Goal: Task Accomplishment & Management: Use online tool/utility

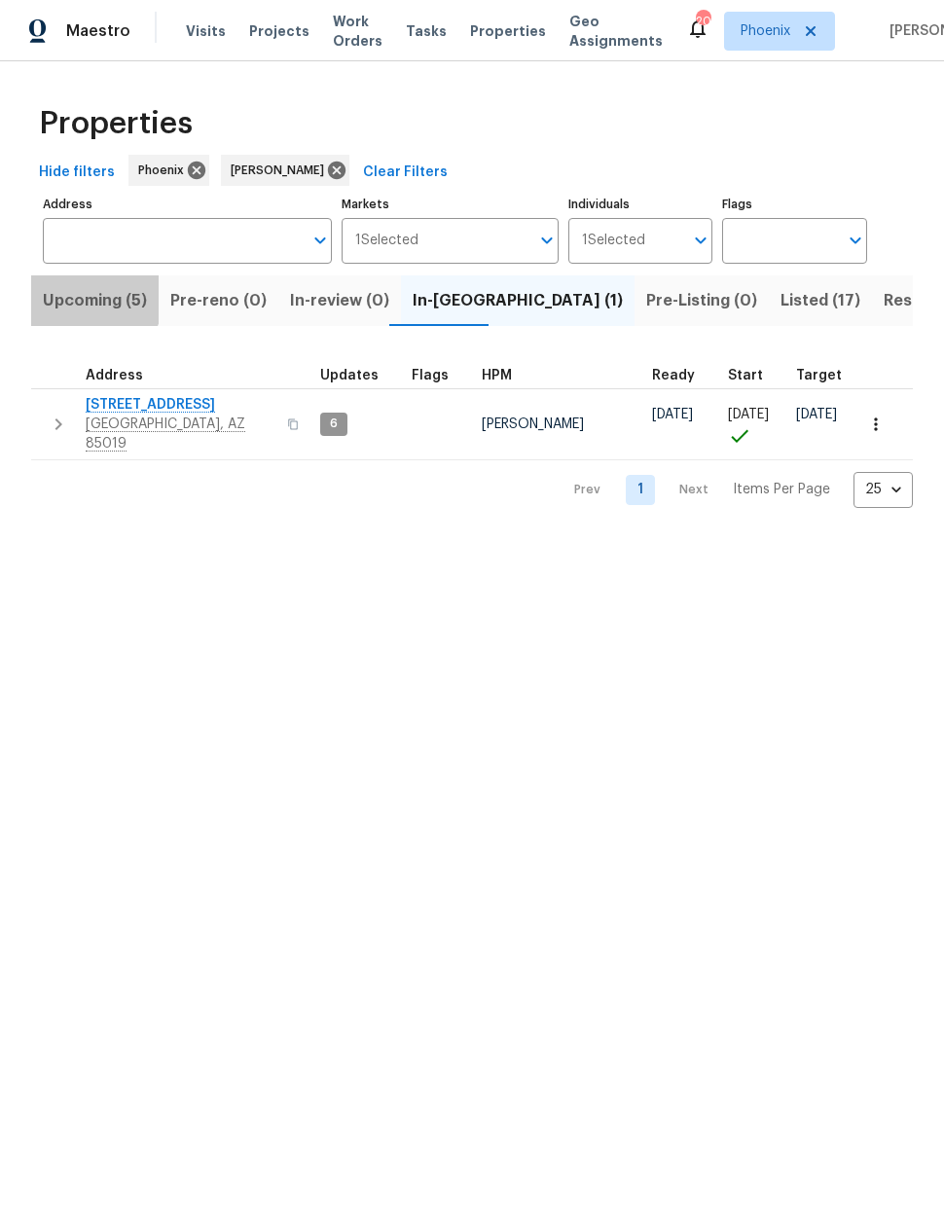
click at [84, 301] on span "Upcoming (5)" at bounding box center [95, 300] width 104 height 27
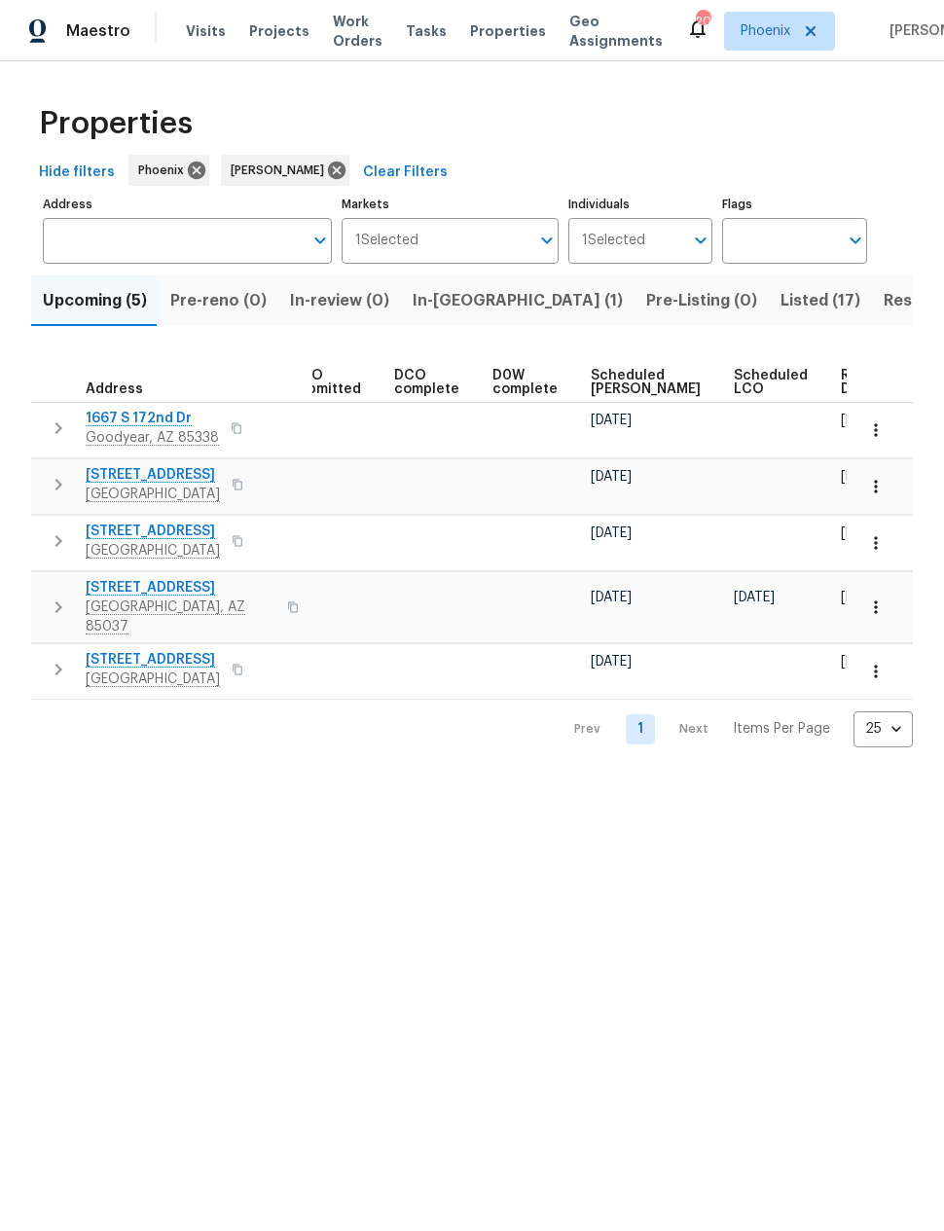
scroll to position [0, 357]
click at [842, 393] on span "Ready Date" at bounding box center [863, 382] width 43 height 27
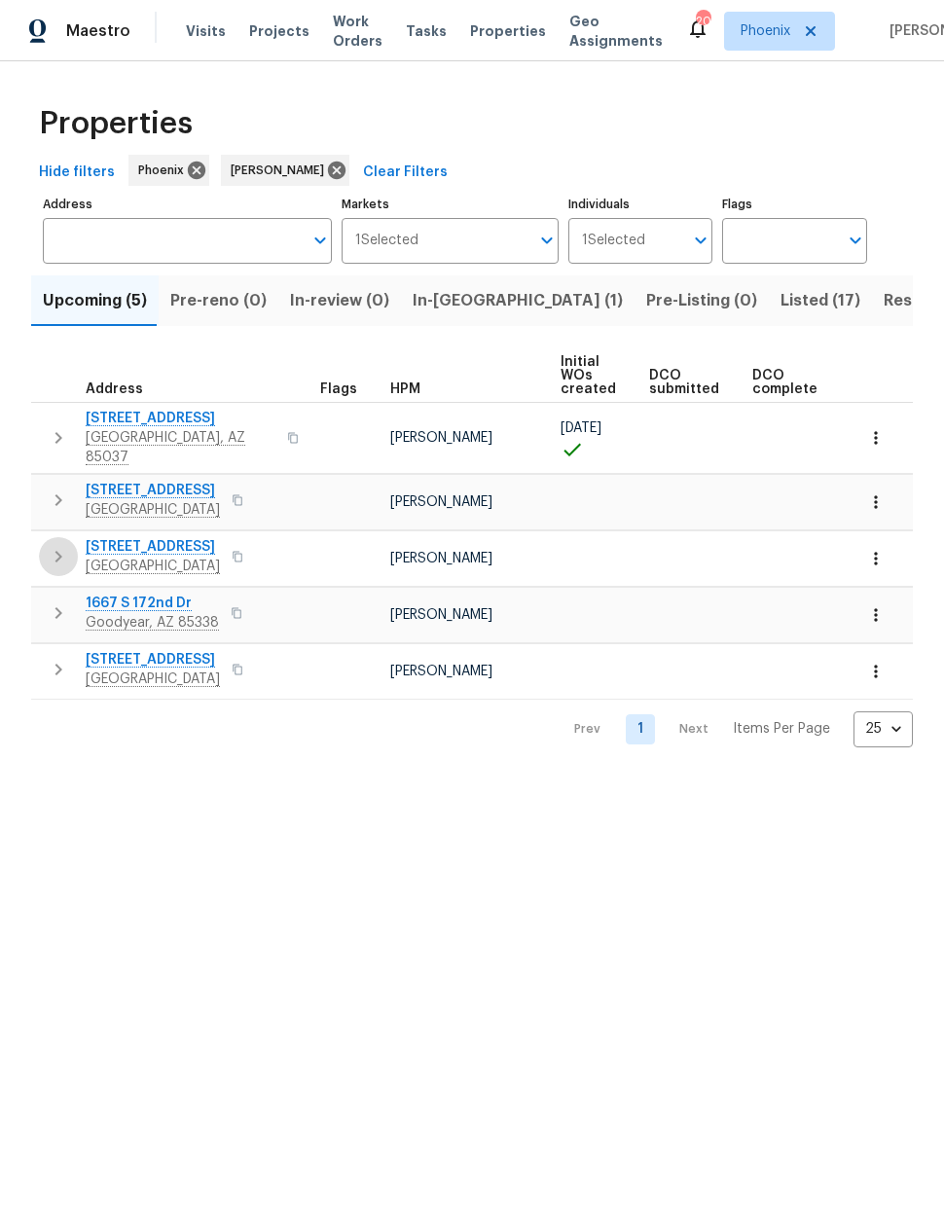
click at [50, 545] on icon "button" at bounding box center [58, 556] width 23 height 23
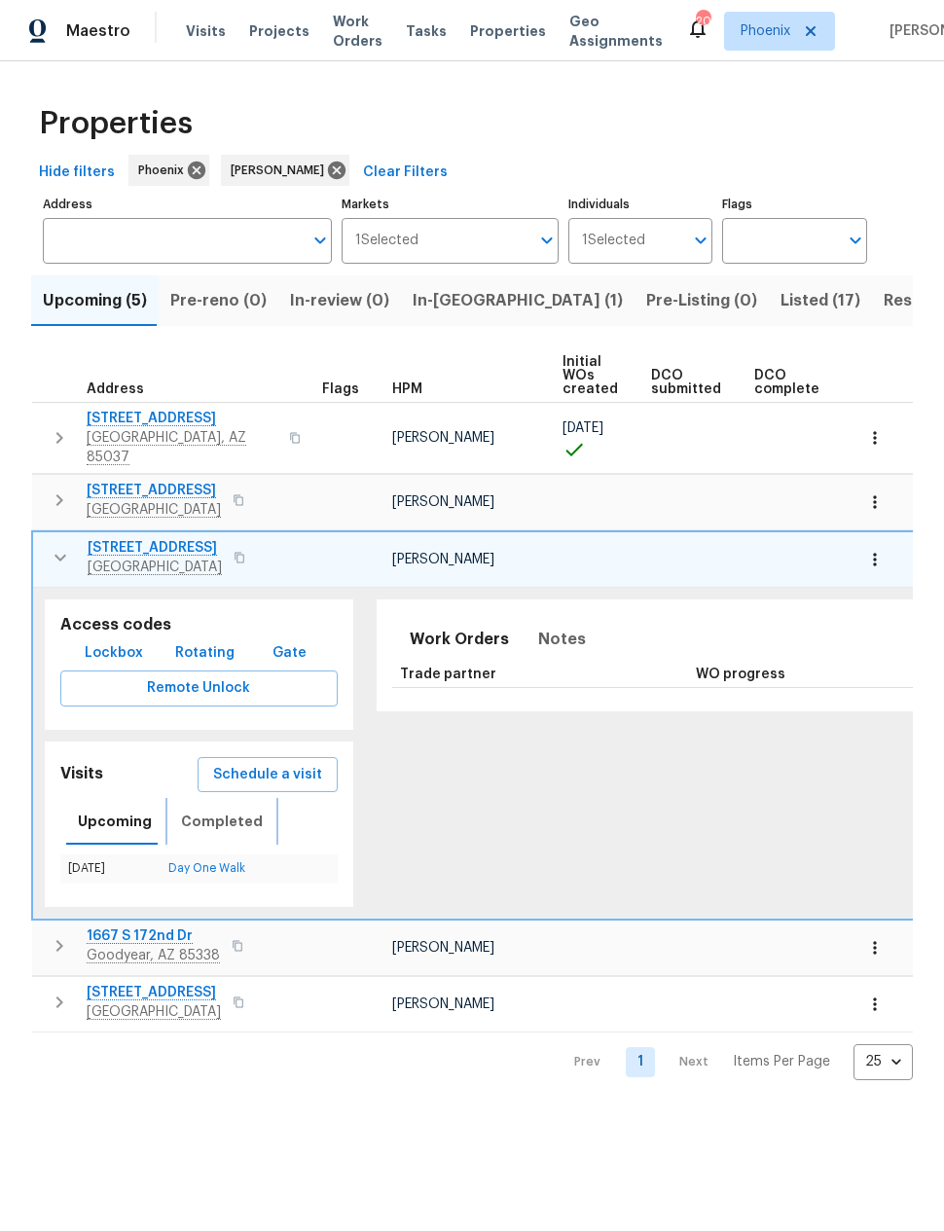
click at [206, 815] on span "Completed" at bounding box center [222, 822] width 82 height 24
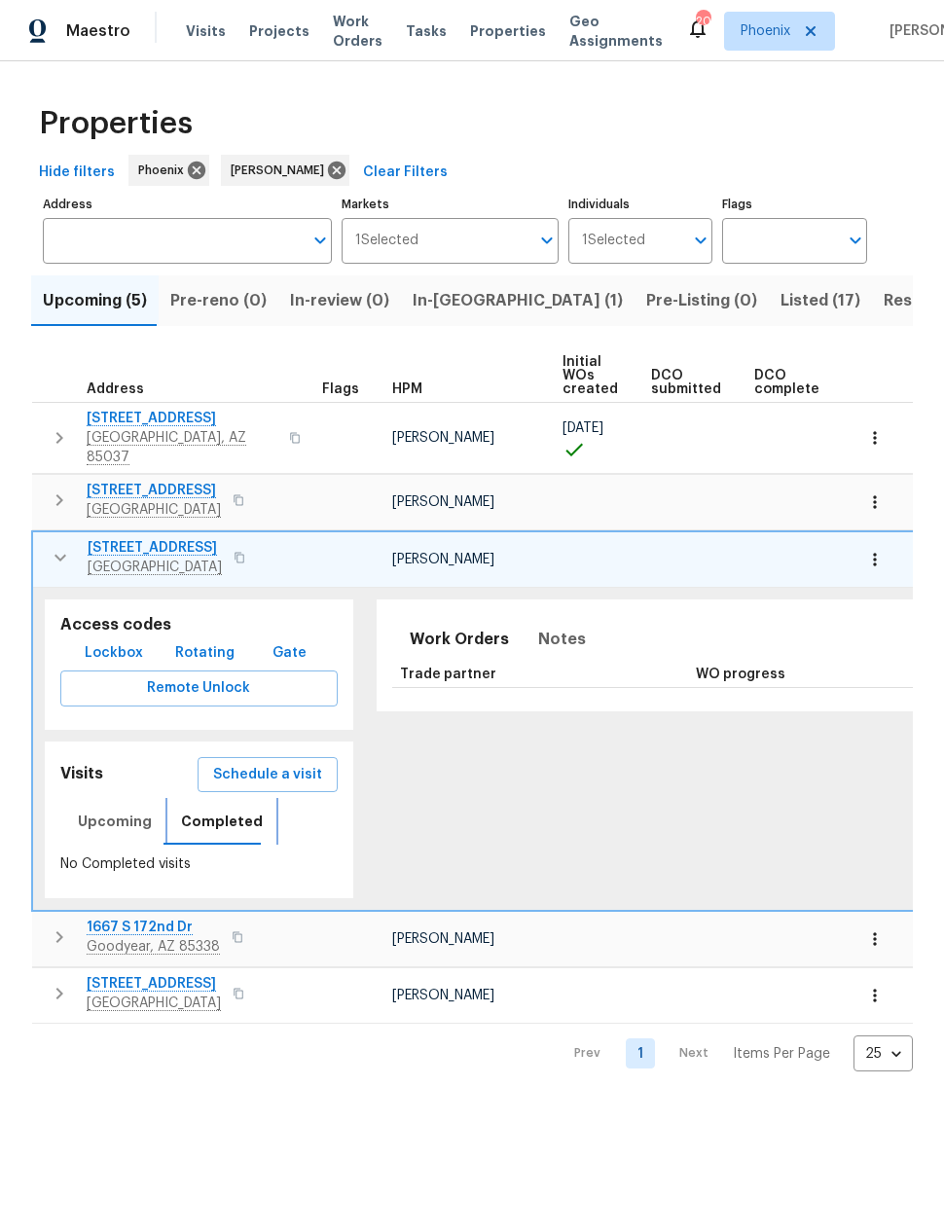
click at [112, 812] on span "Upcoming" at bounding box center [115, 822] width 74 height 24
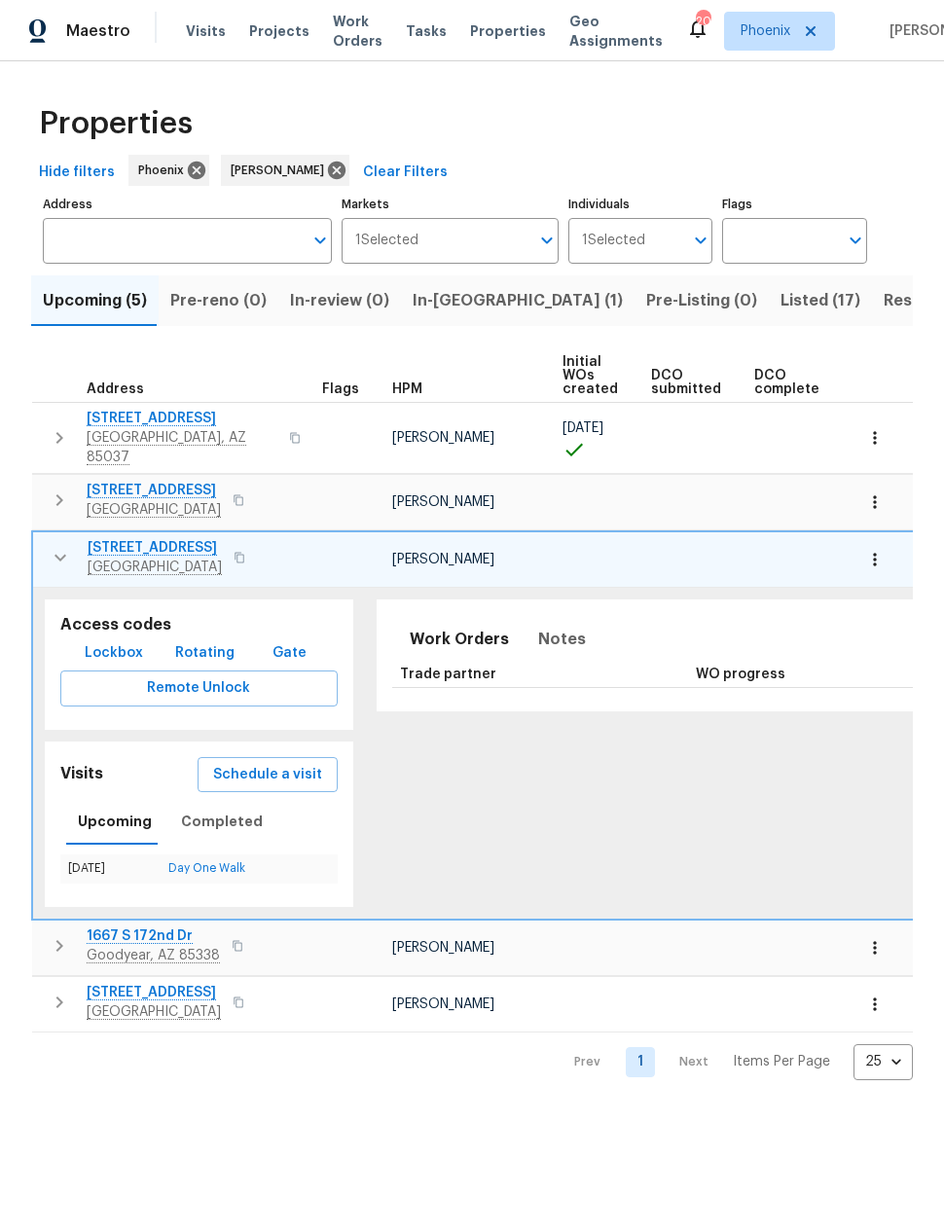
click at [49, 546] on icon "button" at bounding box center [60, 557] width 23 height 23
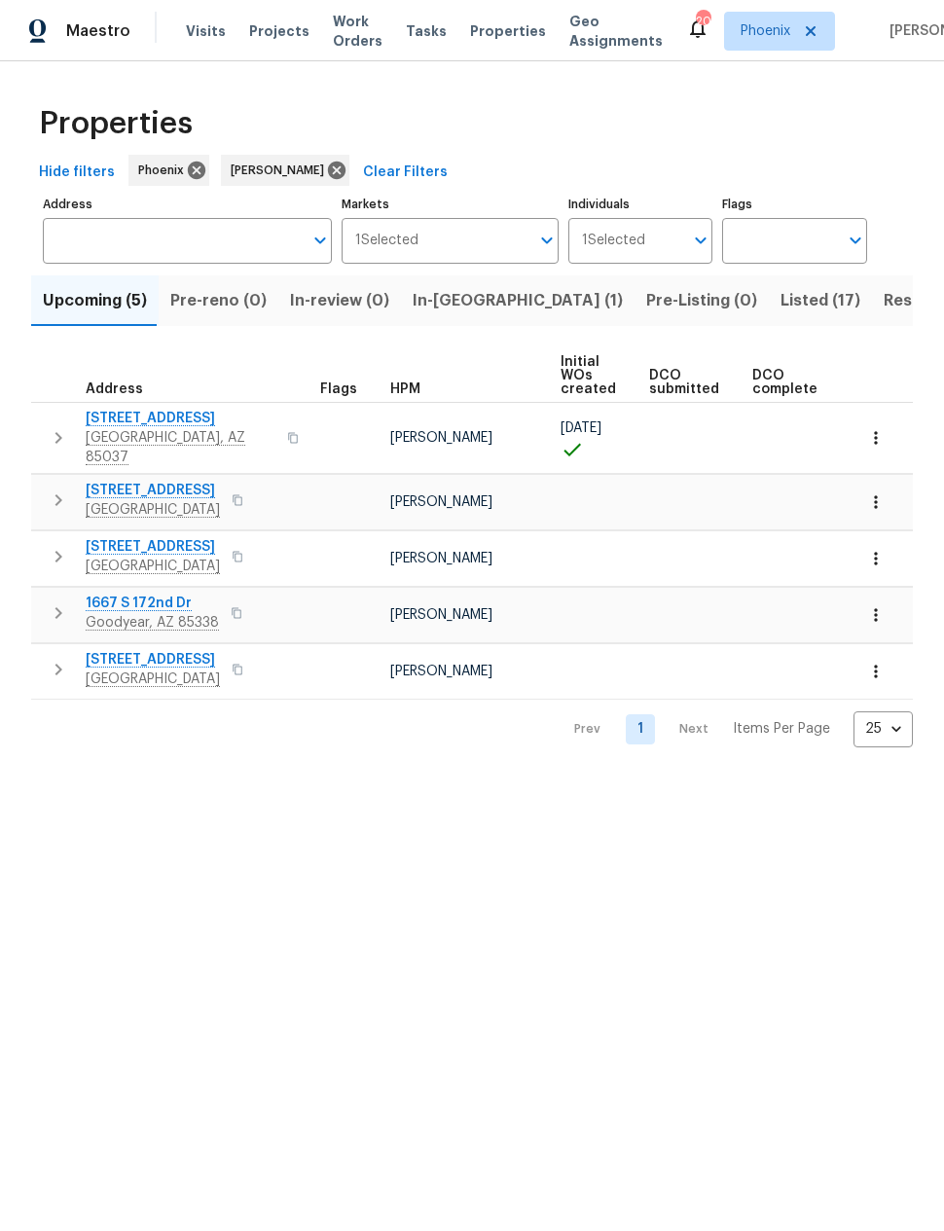
click at [46, 657] on button "button" at bounding box center [58, 669] width 39 height 39
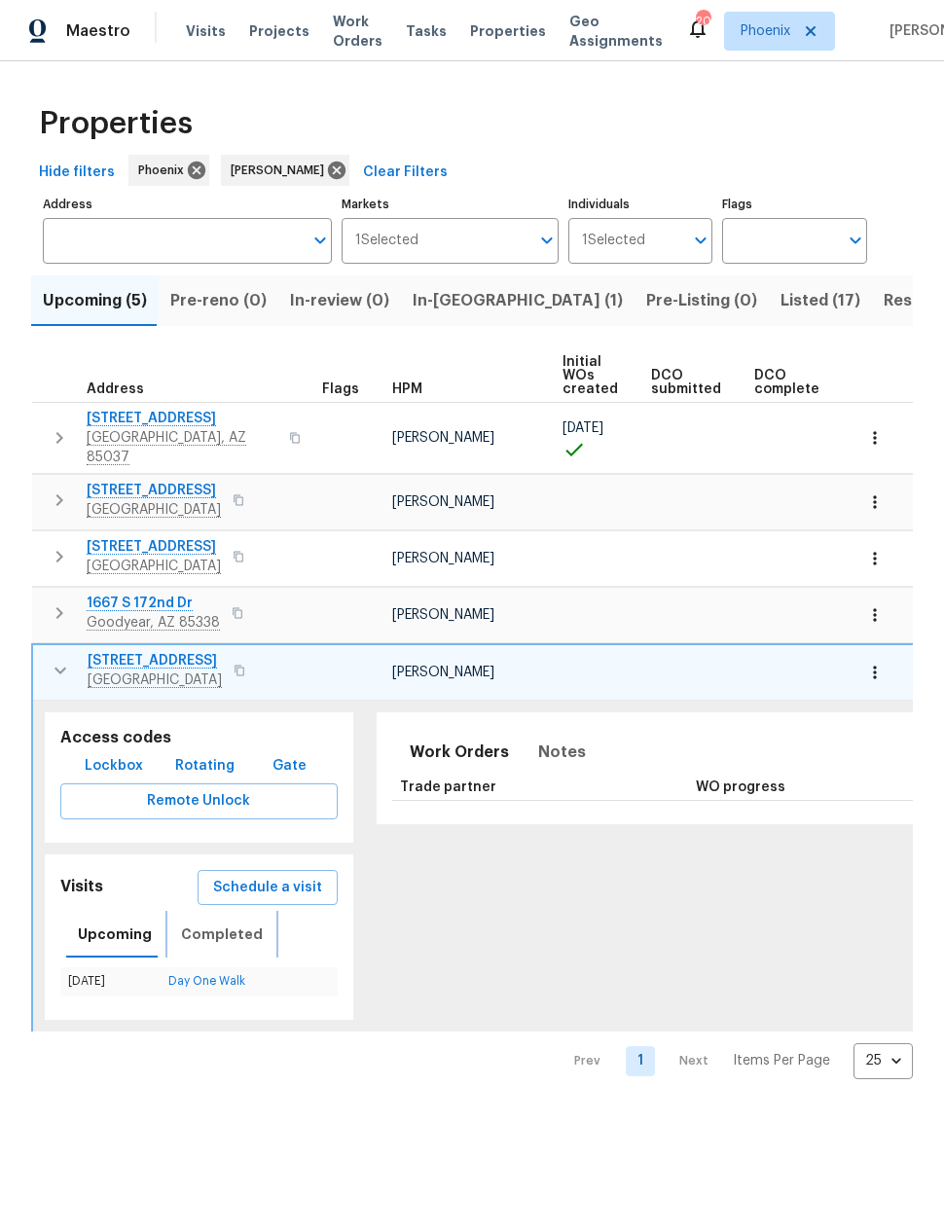
click at [211, 927] on span "Completed" at bounding box center [222, 934] width 82 height 24
click at [51, 659] on icon "button" at bounding box center [60, 670] width 23 height 23
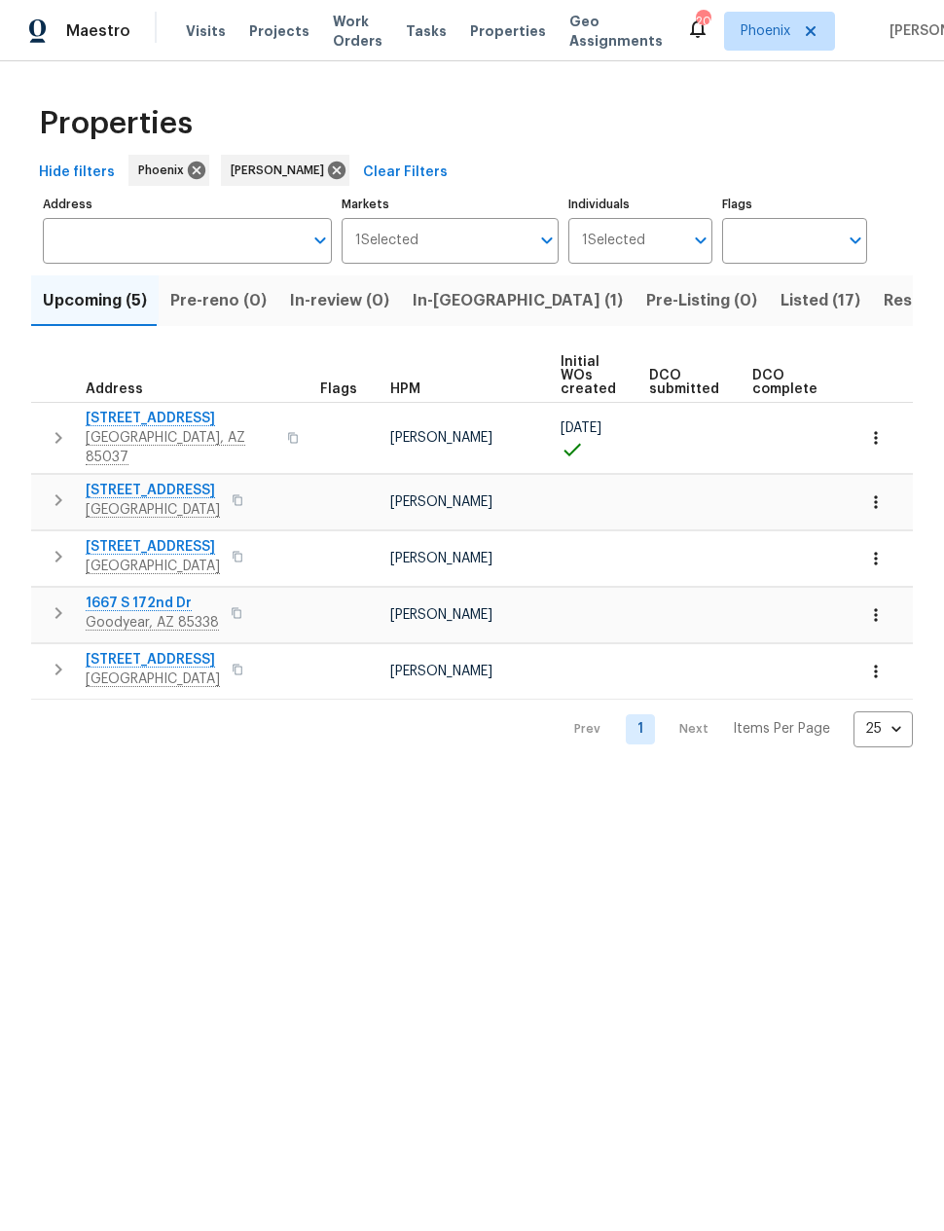
click at [52, 658] on icon "button" at bounding box center [58, 669] width 23 height 23
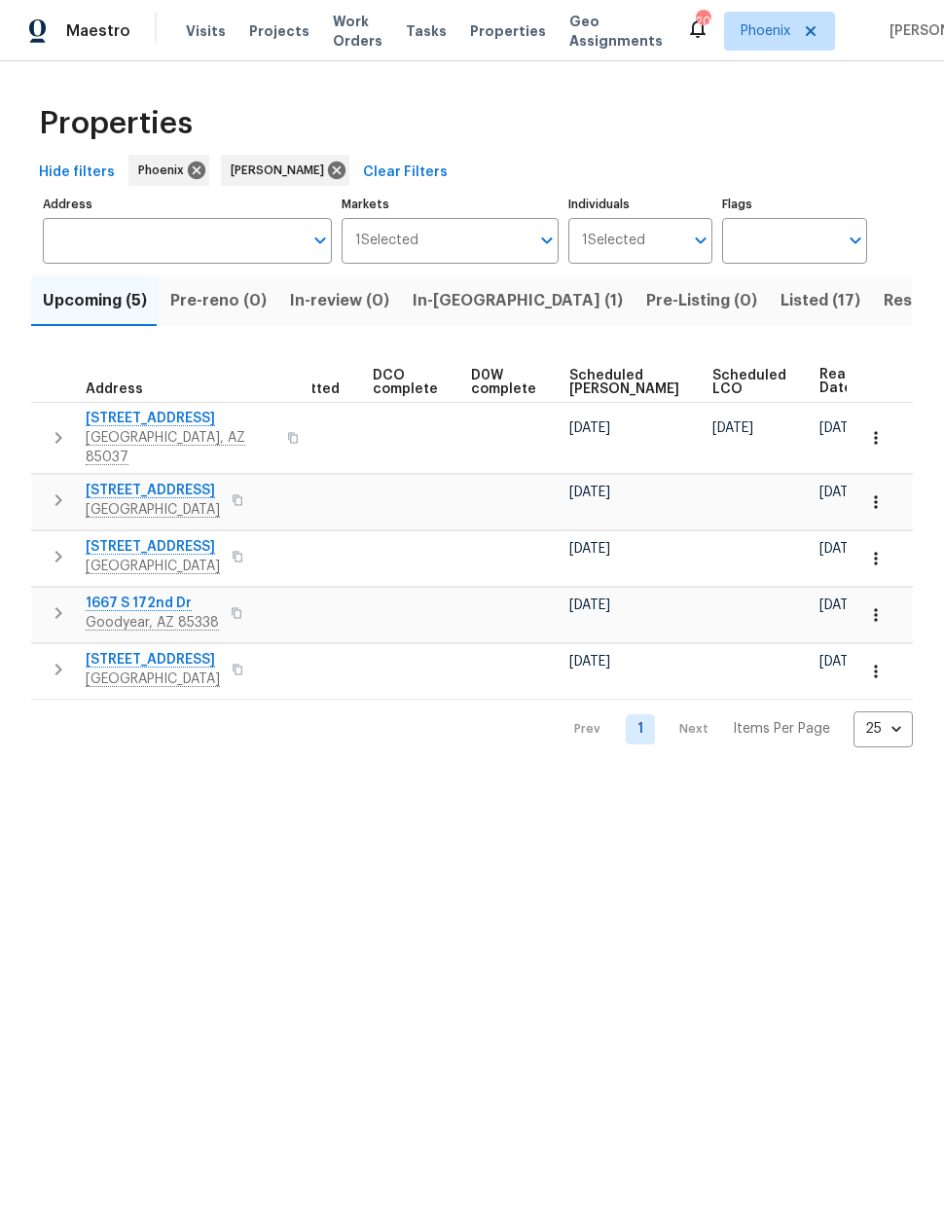
scroll to position [0, 378]
click at [741, 778] on html "Maestro Visits Projects Work Orders Tasks Properties Geo Assignments 20 Phoenix…" at bounding box center [472, 389] width 944 height 778
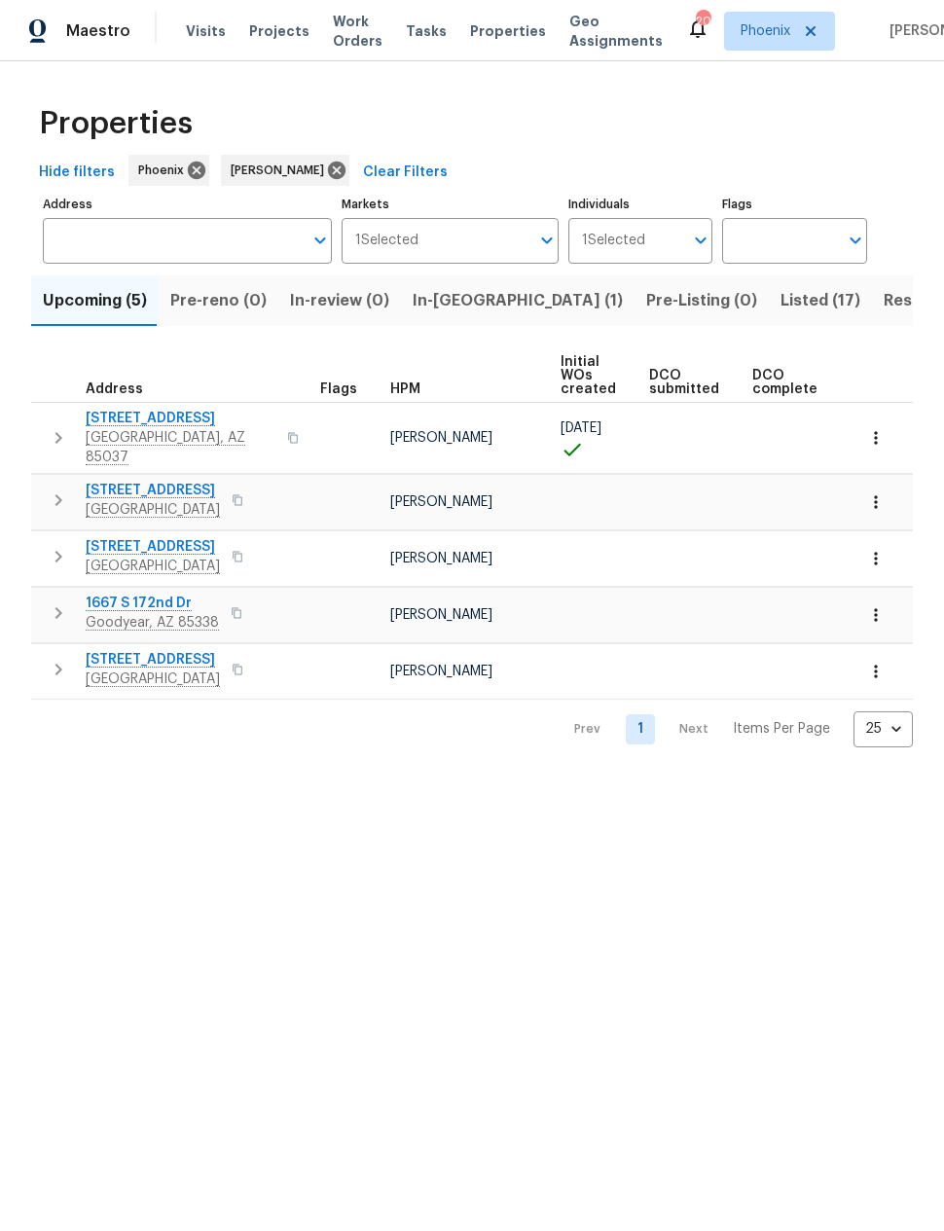
scroll to position [0, 0]
click at [143, 537] on span "[STREET_ADDRESS]" at bounding box center [153, 546] width 134 height 19
click at [160, 650] on span "[STREET_ADDRESS]" at bounding box center [153, 659] width 134 height 19
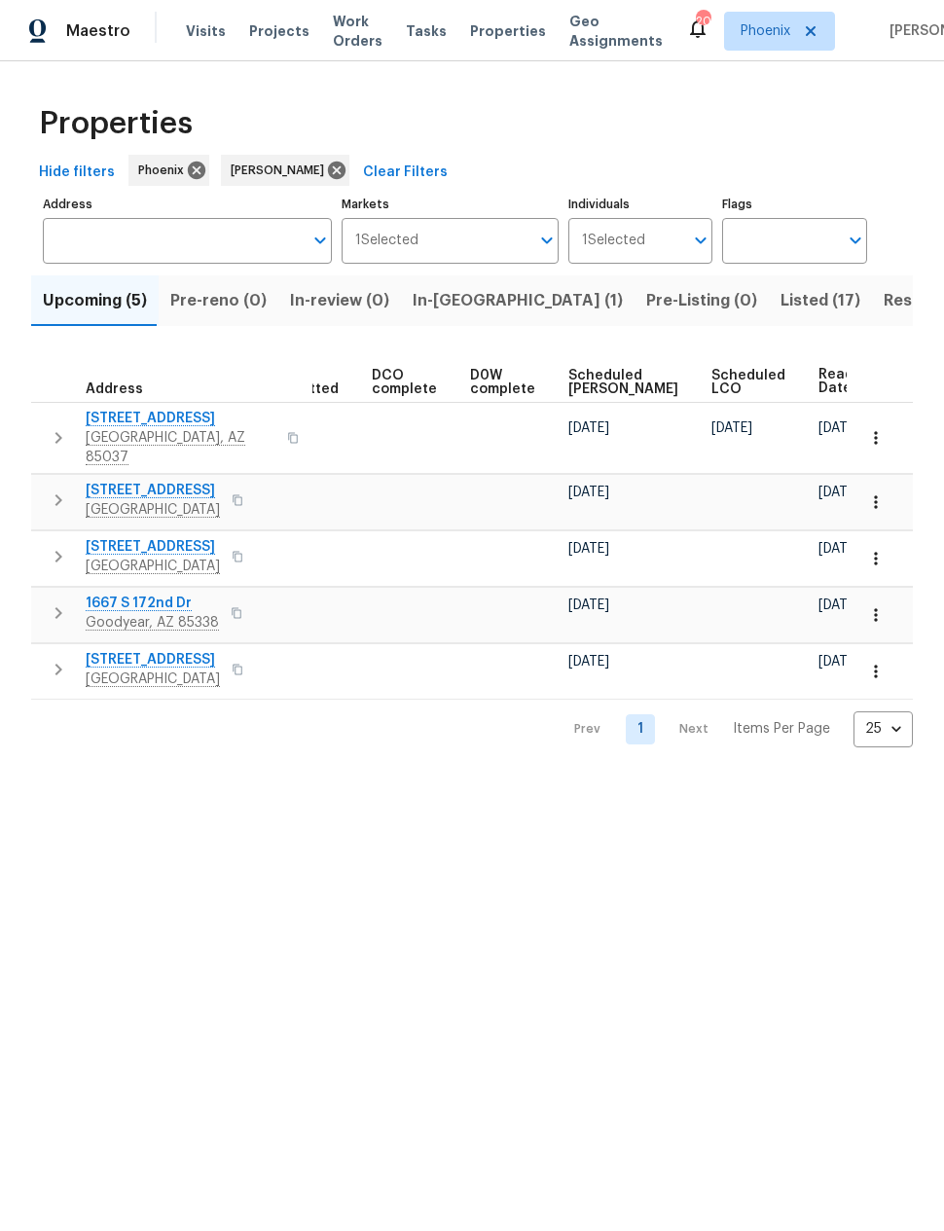
scroll to position [0, 378]
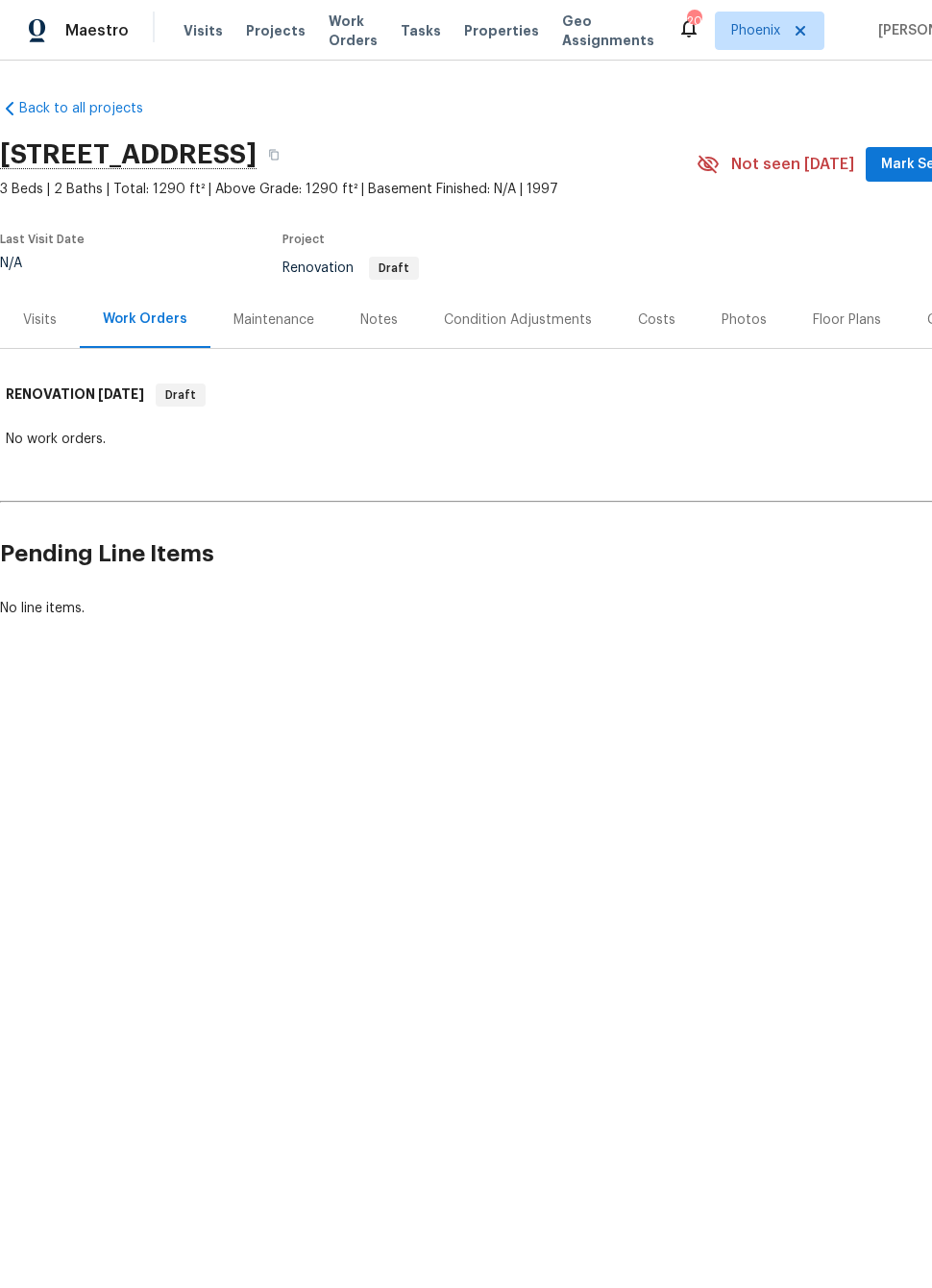
click at [498, 323] on div "Condition Adjustments" at bounding box center [518, 319] width 148 height 19
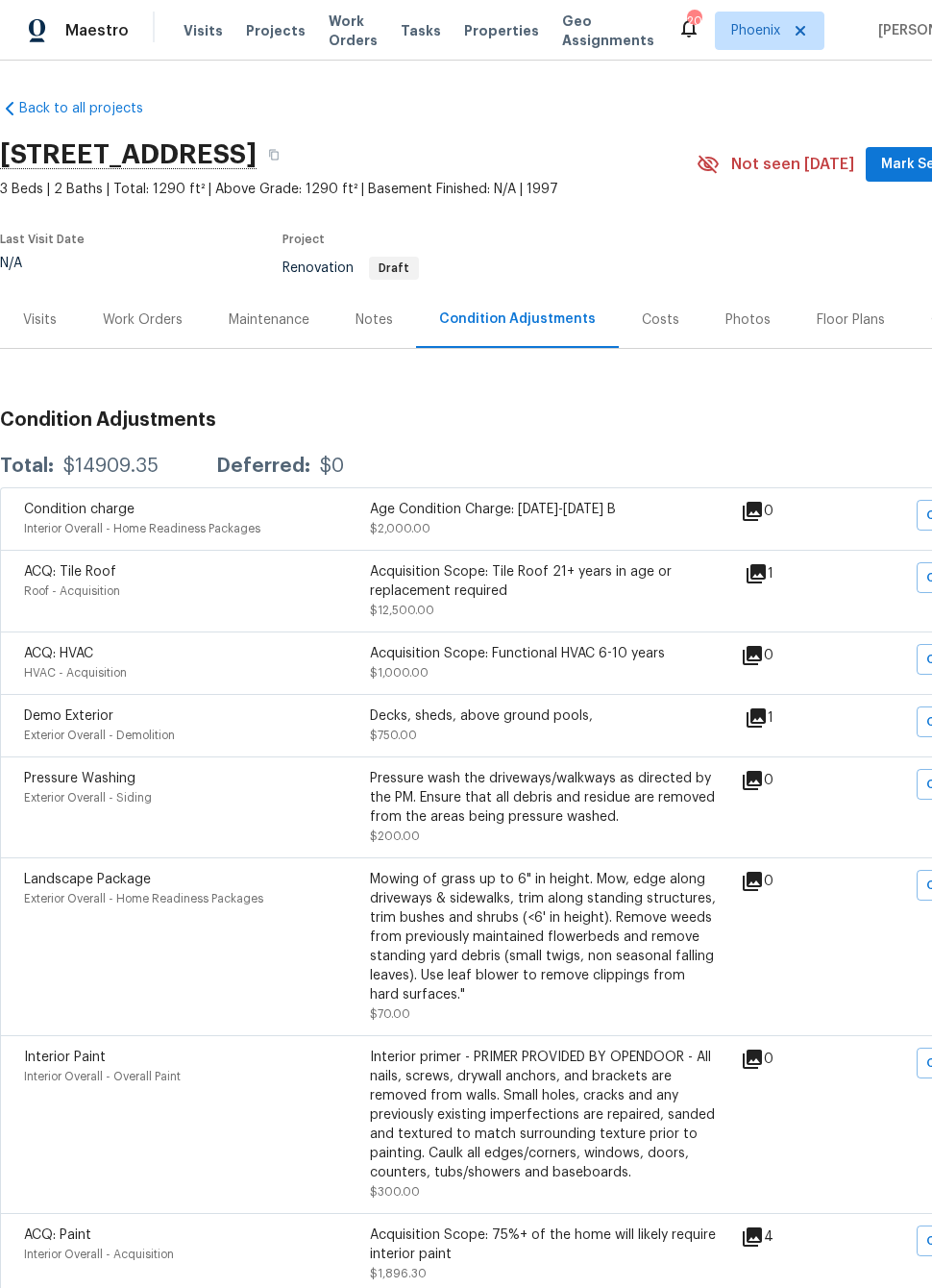
click at [764, 714] on icon at bounding box center [755, 717] width 19 height 19
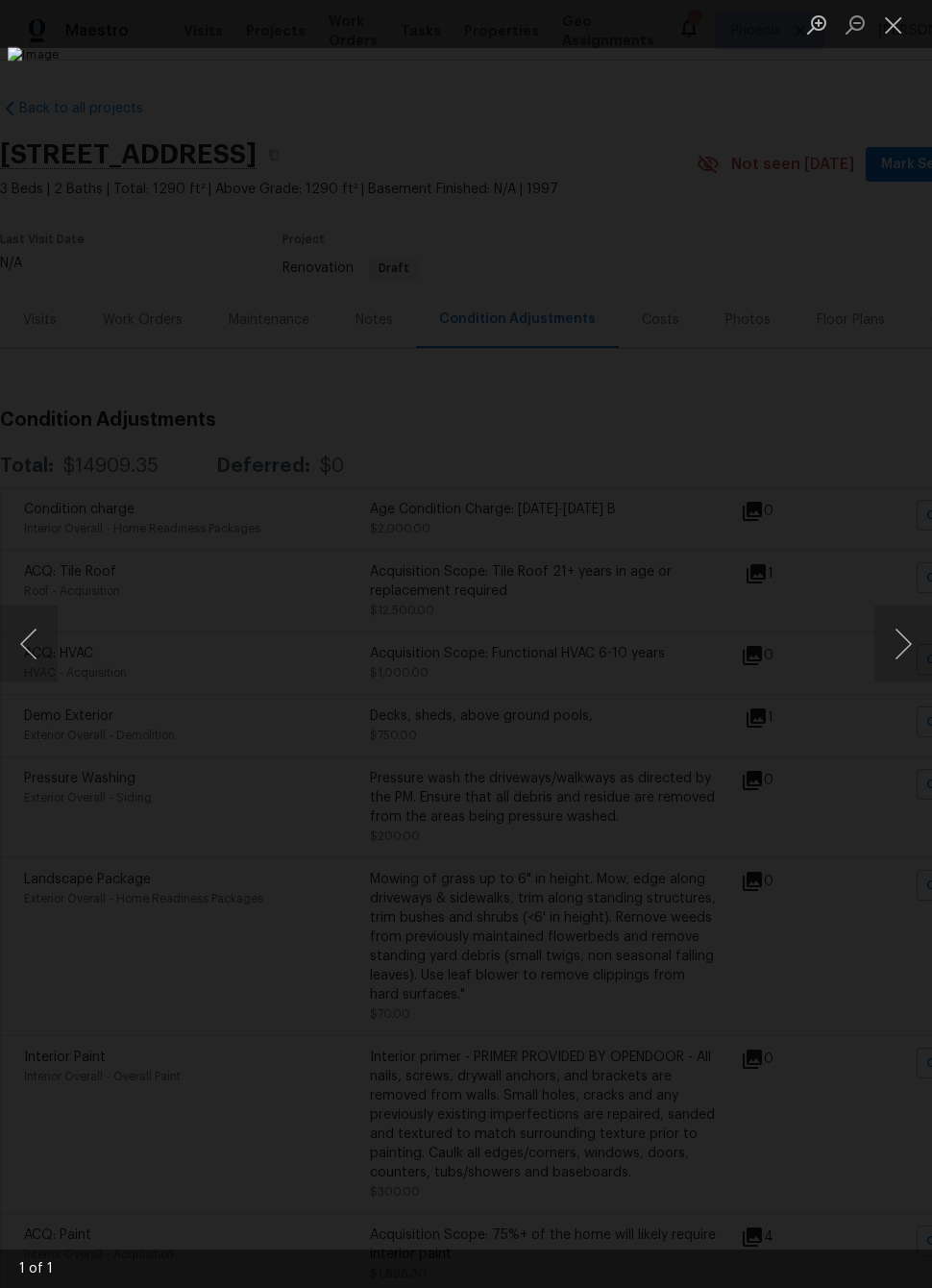
click at [899, 627] on button "Next image" at bounding box center [902, 644] width 57 height 77
click at [43, 645] on button "Previous image" at bounding box center [29, 644] width 57 height 77
click at [866, 285] on div "Lightbox" at bounding box center [466, 644] width 932 height 1288
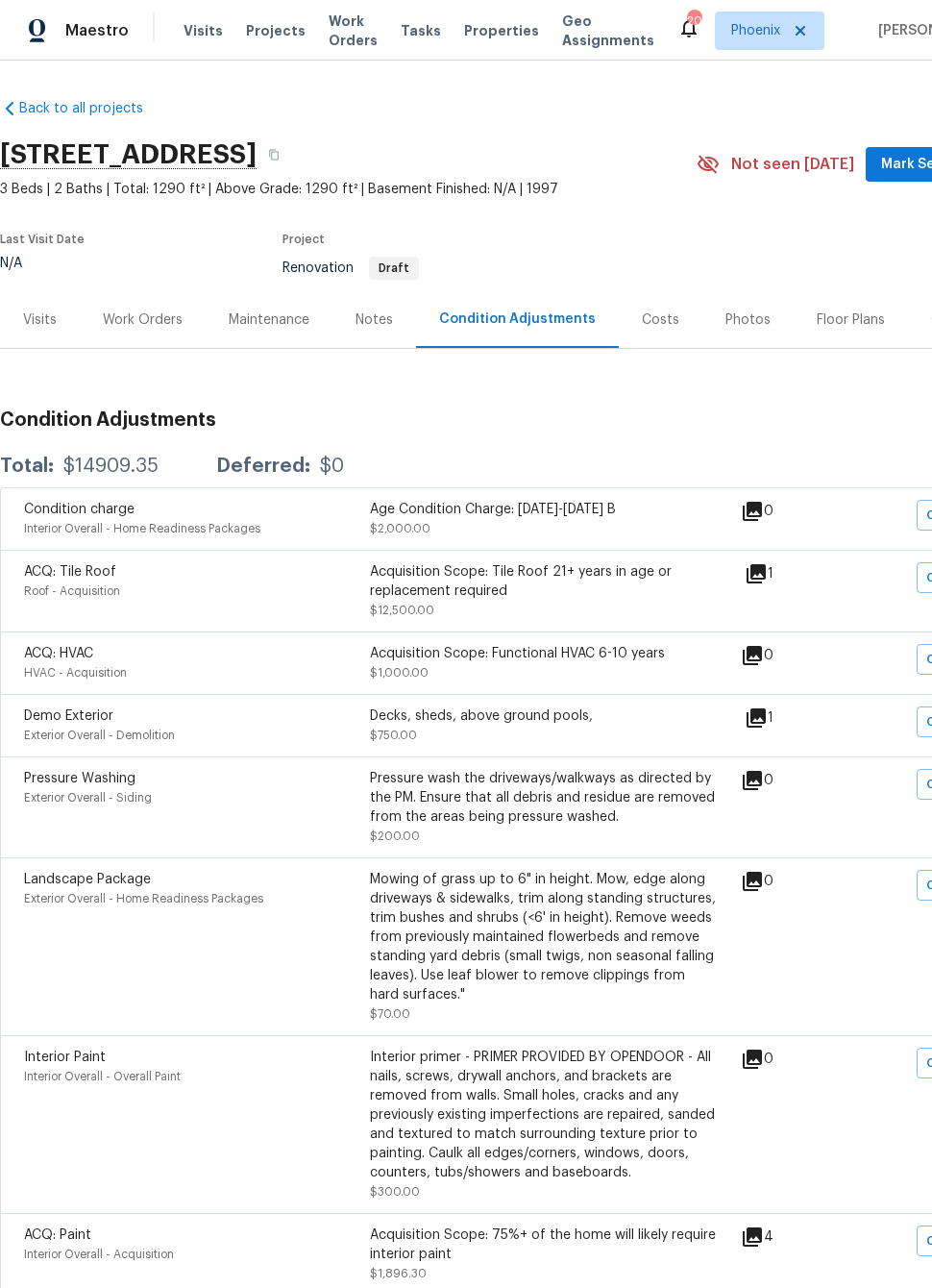
click at [765, 572] on icon at bounding box center [755, 573] width 19 height 19
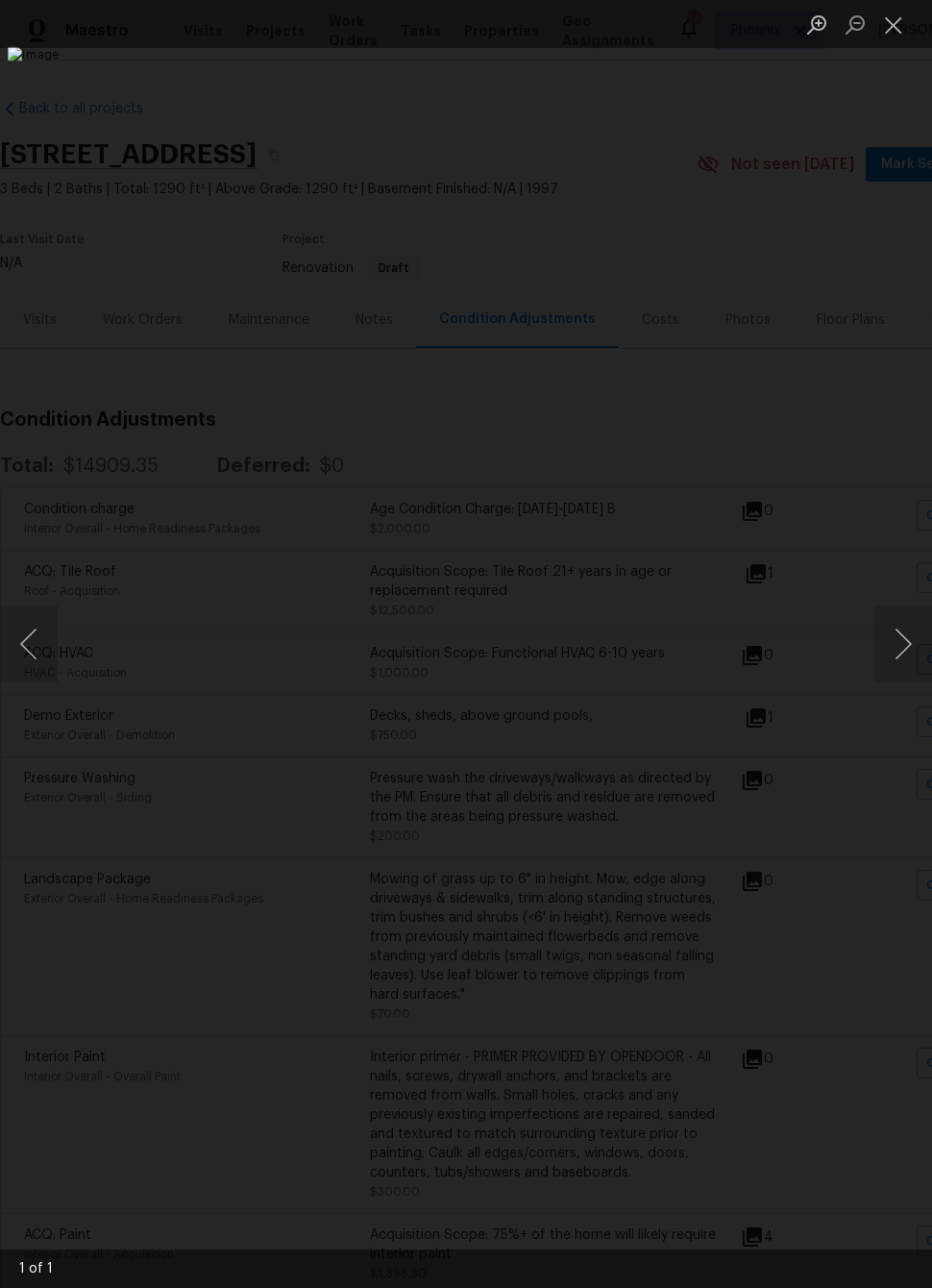
click at [867, 266] on div "Lightbox" at bounding box center [466, 644] width 932 height 1288
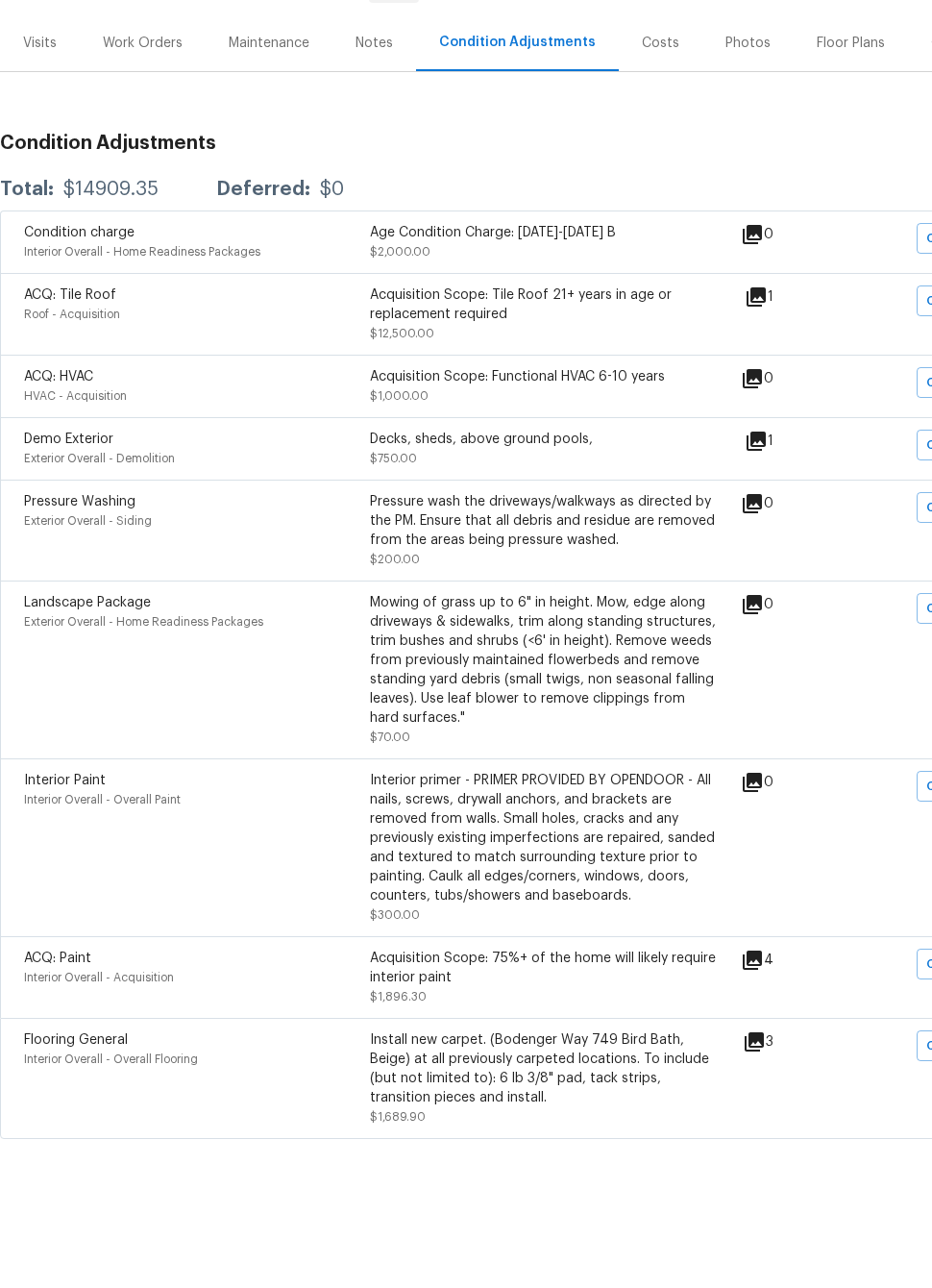
scroll to position [204, 0]
click at [757, 1022] on icon at bounding box center [751, 1031] width 19 height 19
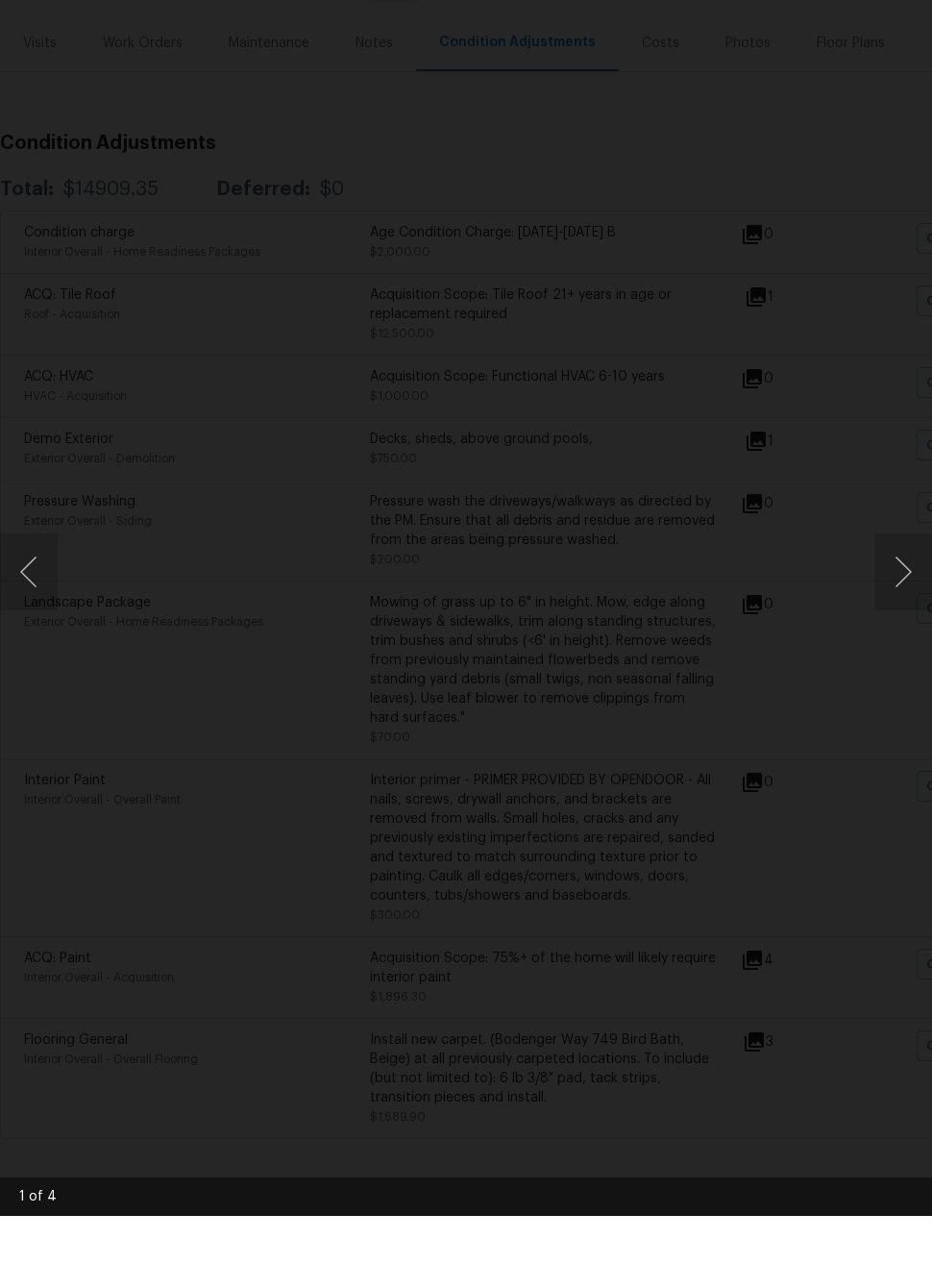
click at [893, 605] on button "Next image" at bounding box center [902, 644] width 57 height 77
click at [901, 605] on button "Next image" at bounding box center [902, 644] width 57 height 77
click at [897, 605] on button "Next image" at bounding box center [902, 644] width 57 height 77
click at [902, 605] on button "Next image" at bounding box center [902, 644] width 57 height 77
click at [899, 605] on button "Next image" at bounding box center [902, 644] width 57 height 77
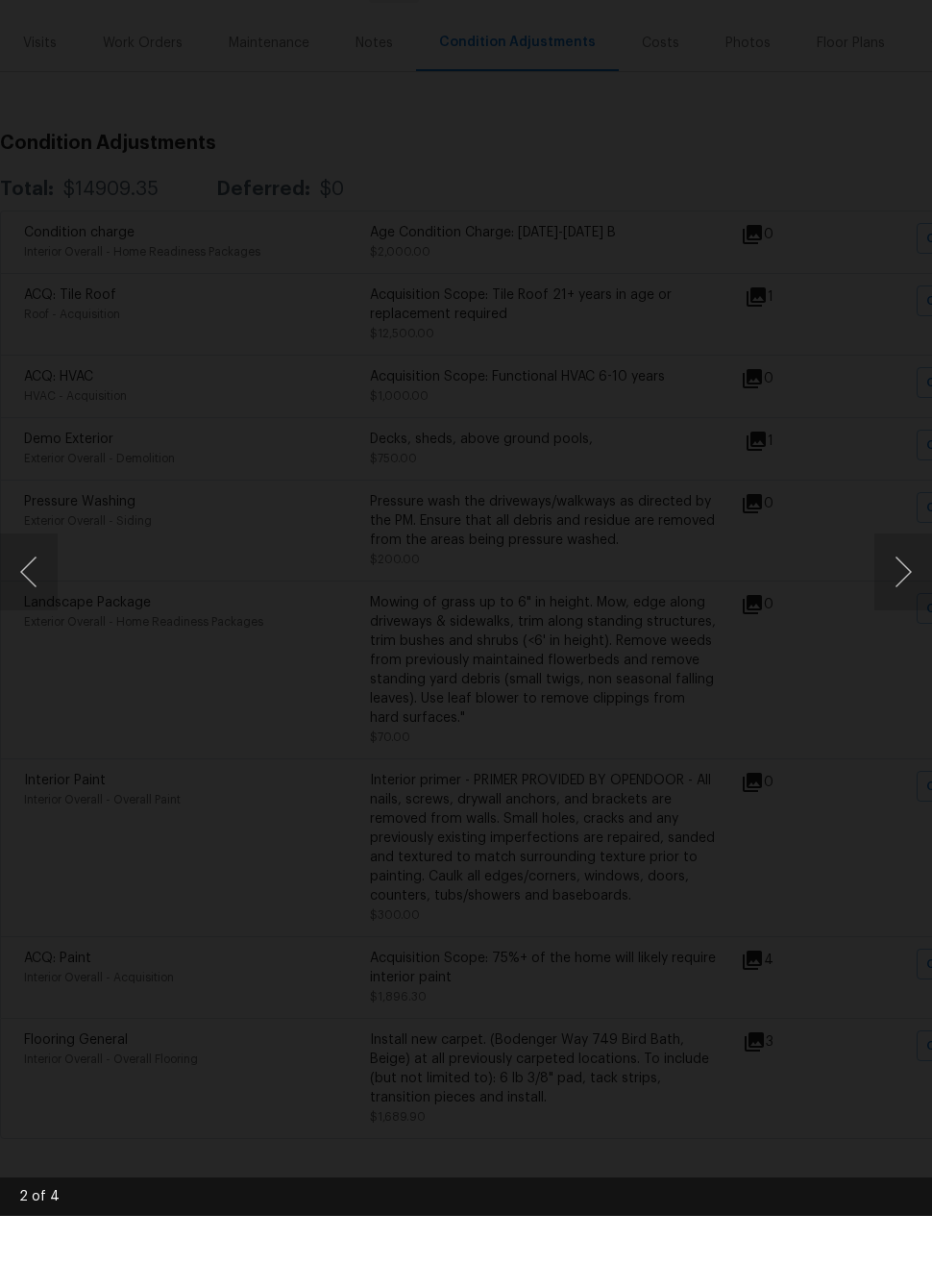
click at [739, 946] on div "Lightbox" at bounding box center [466, 644] width 932 height 1288
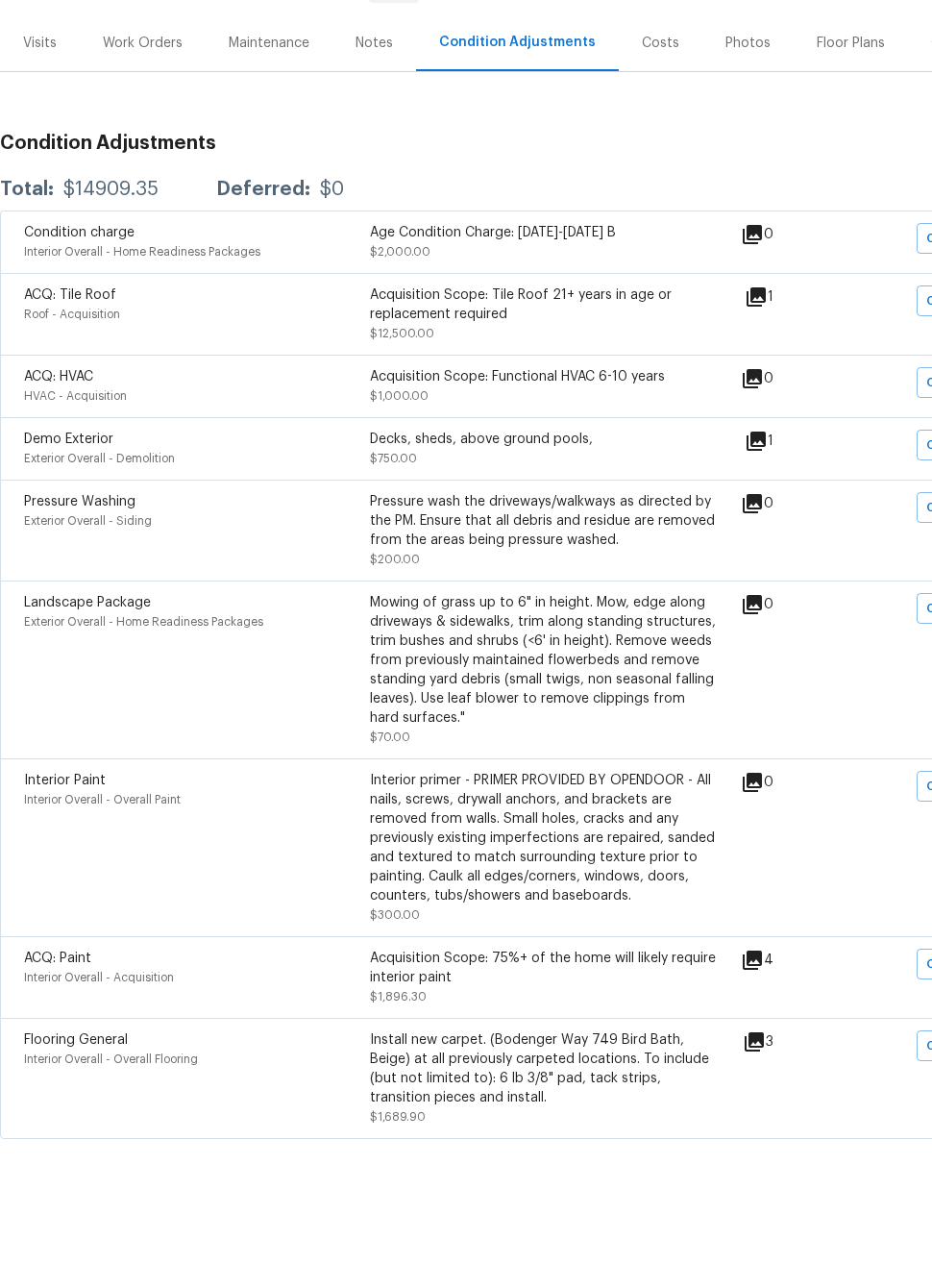
click at [764, 1104] on icon at bounding box center [753, 1113] width 19 height 19
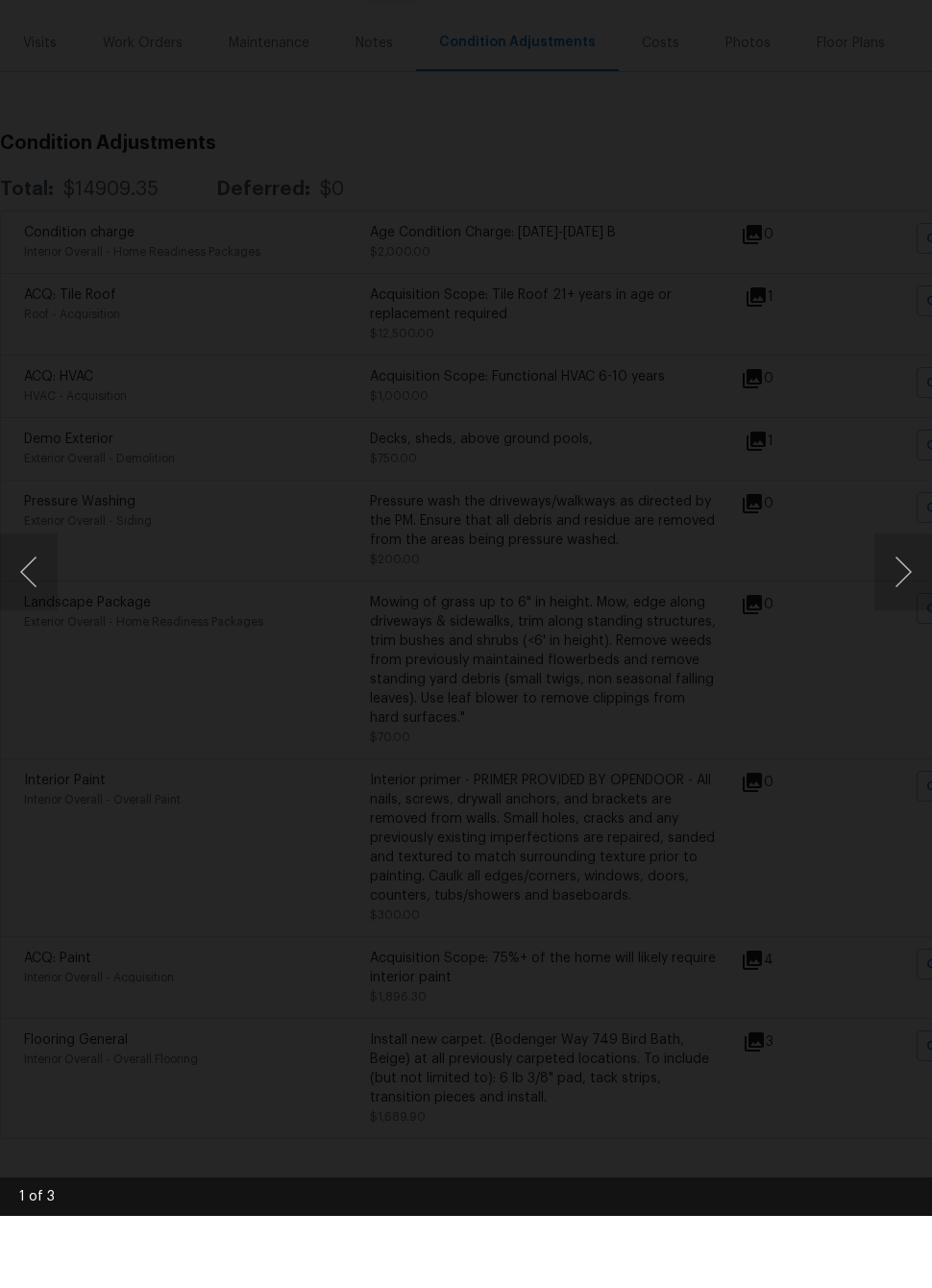
click at [890, 605] on button "Next image" at bounding box center [902, 644] width 57 height 77
click at [909, 605] on button "Next image" at bounding box center [902, 644] width 57 height 77
click at [908, 605] on button "Next image" at bounding box center [902, 644] width 57 height 77
click at [744, 979] on div "Lightbox" at bounding box center [466, 644] width 932 height 1288
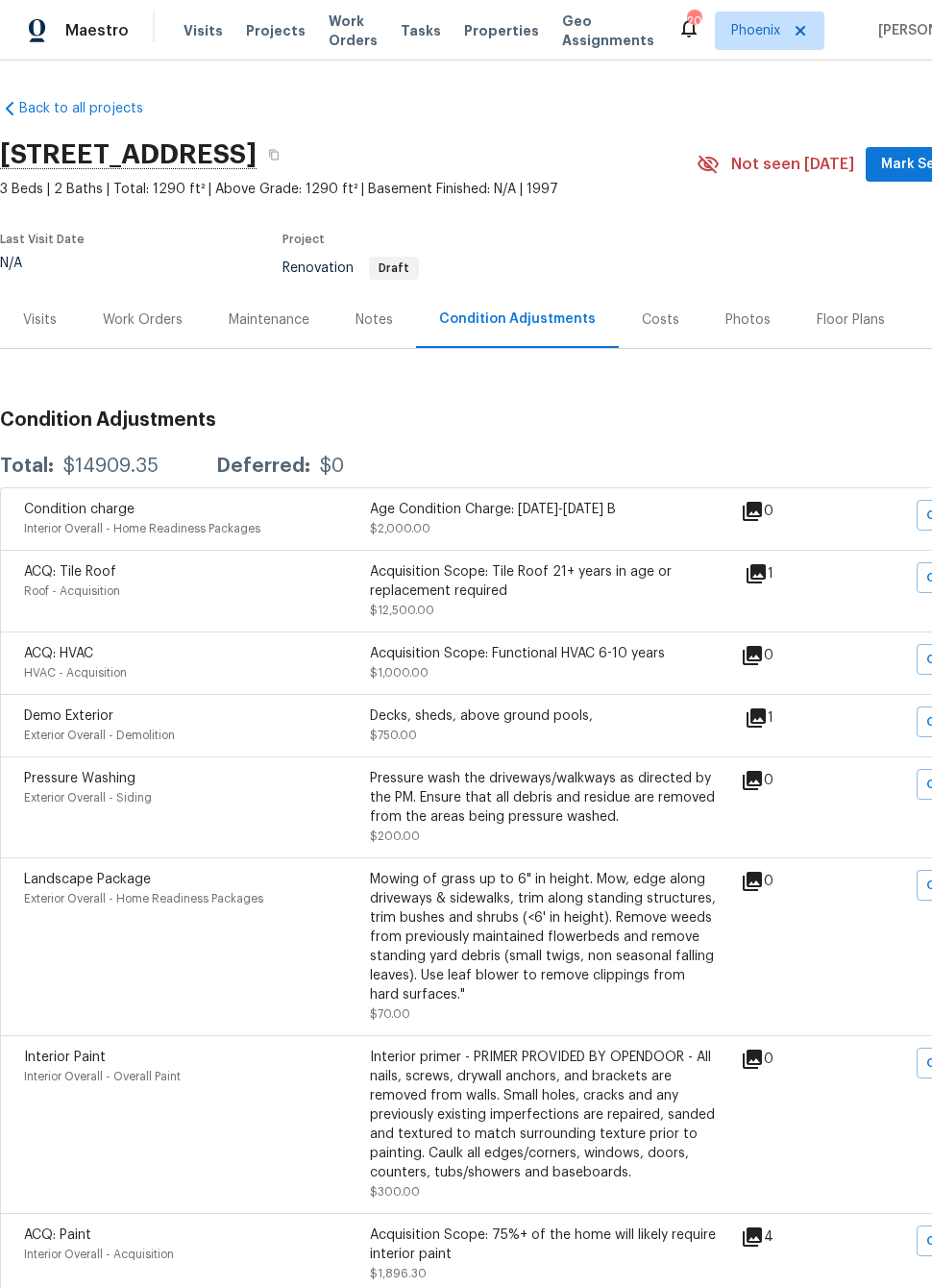
scroll to position [0, 0]
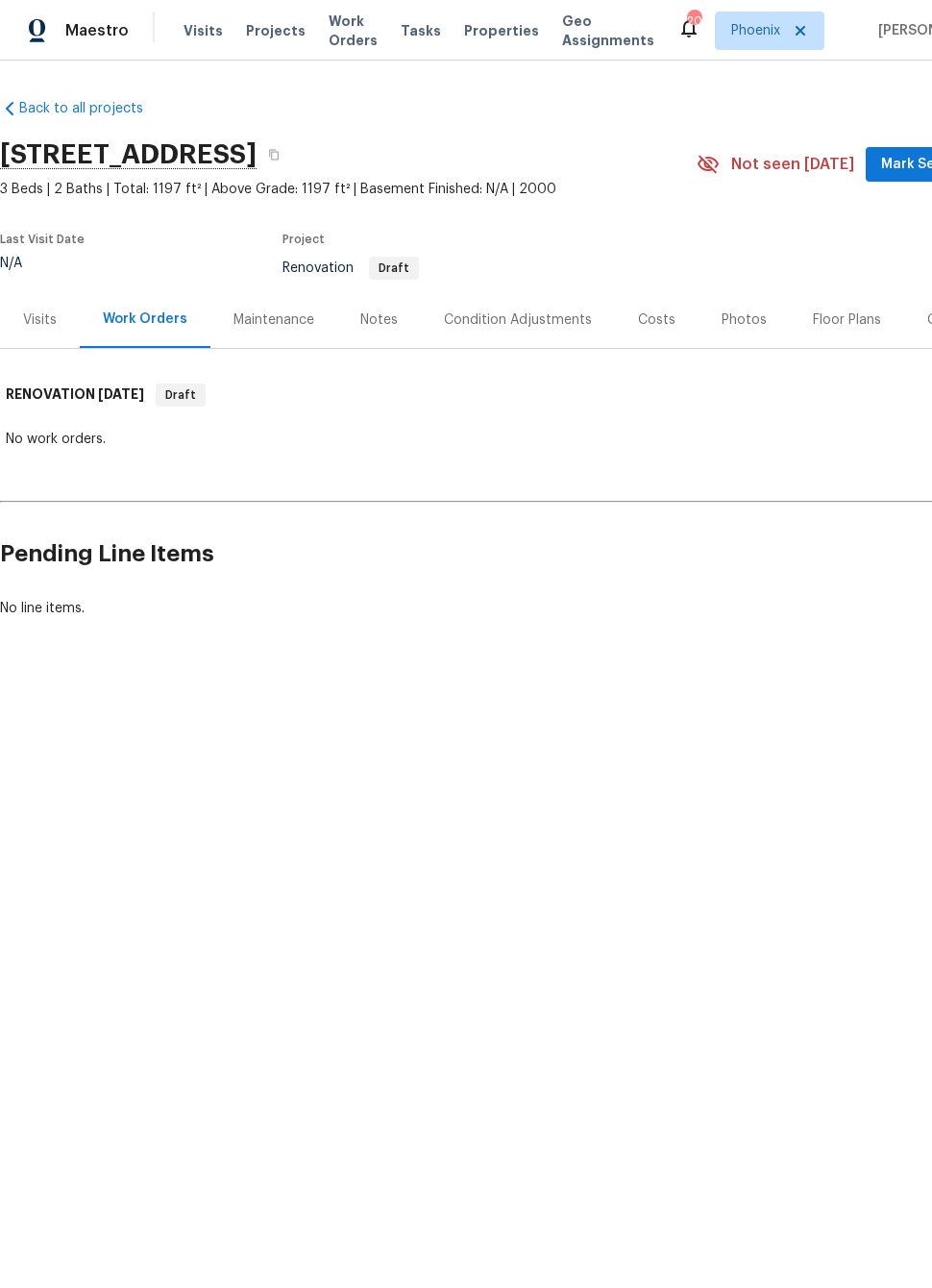
click at [469, 295] on div "Condition Adjustments" at bounding box center [517, 319] width 194 height 56
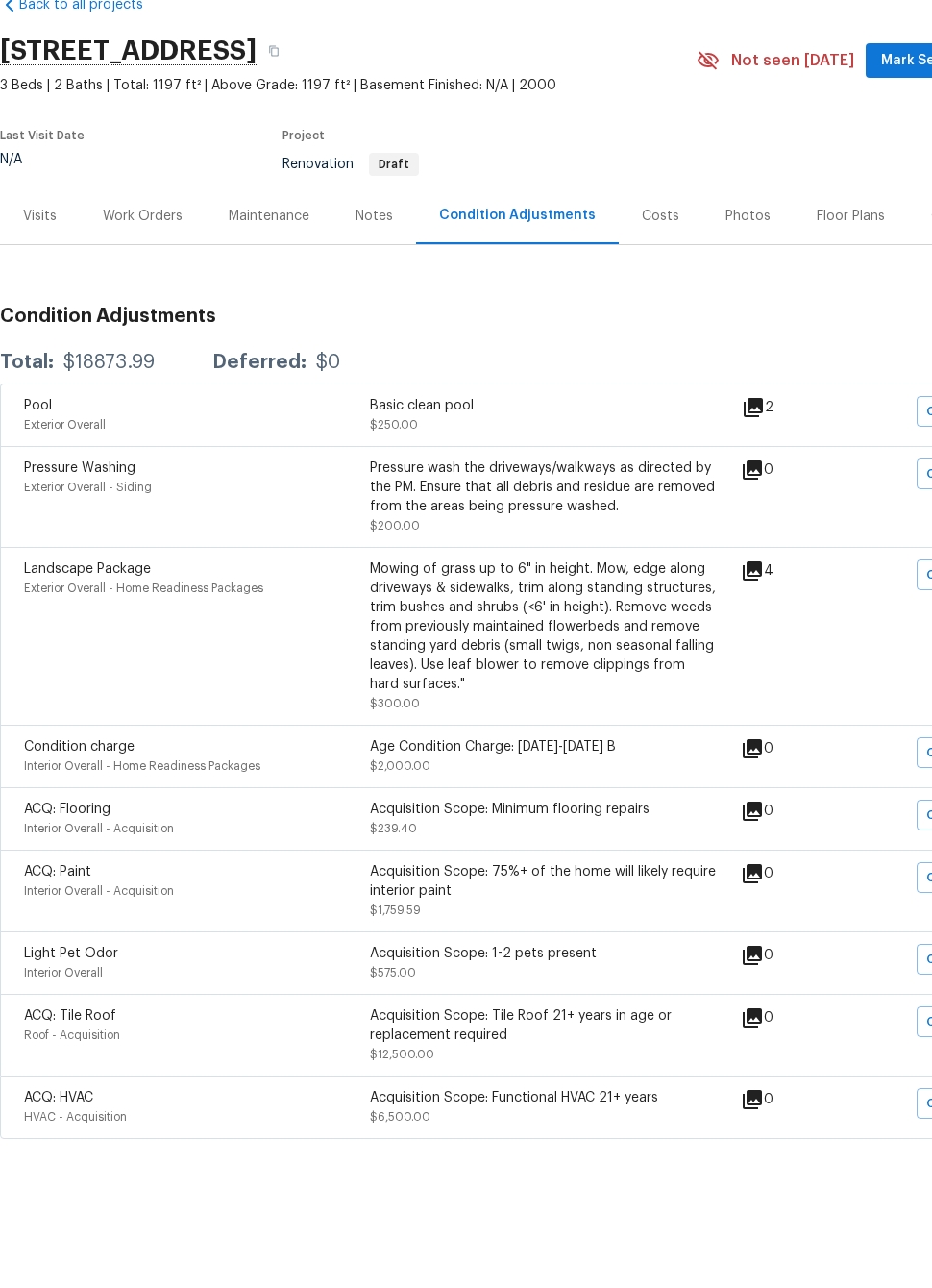
scroll to position [32, 0]
click at [758, 633] on icon at bounding box center [751, 642] width 19 height 19
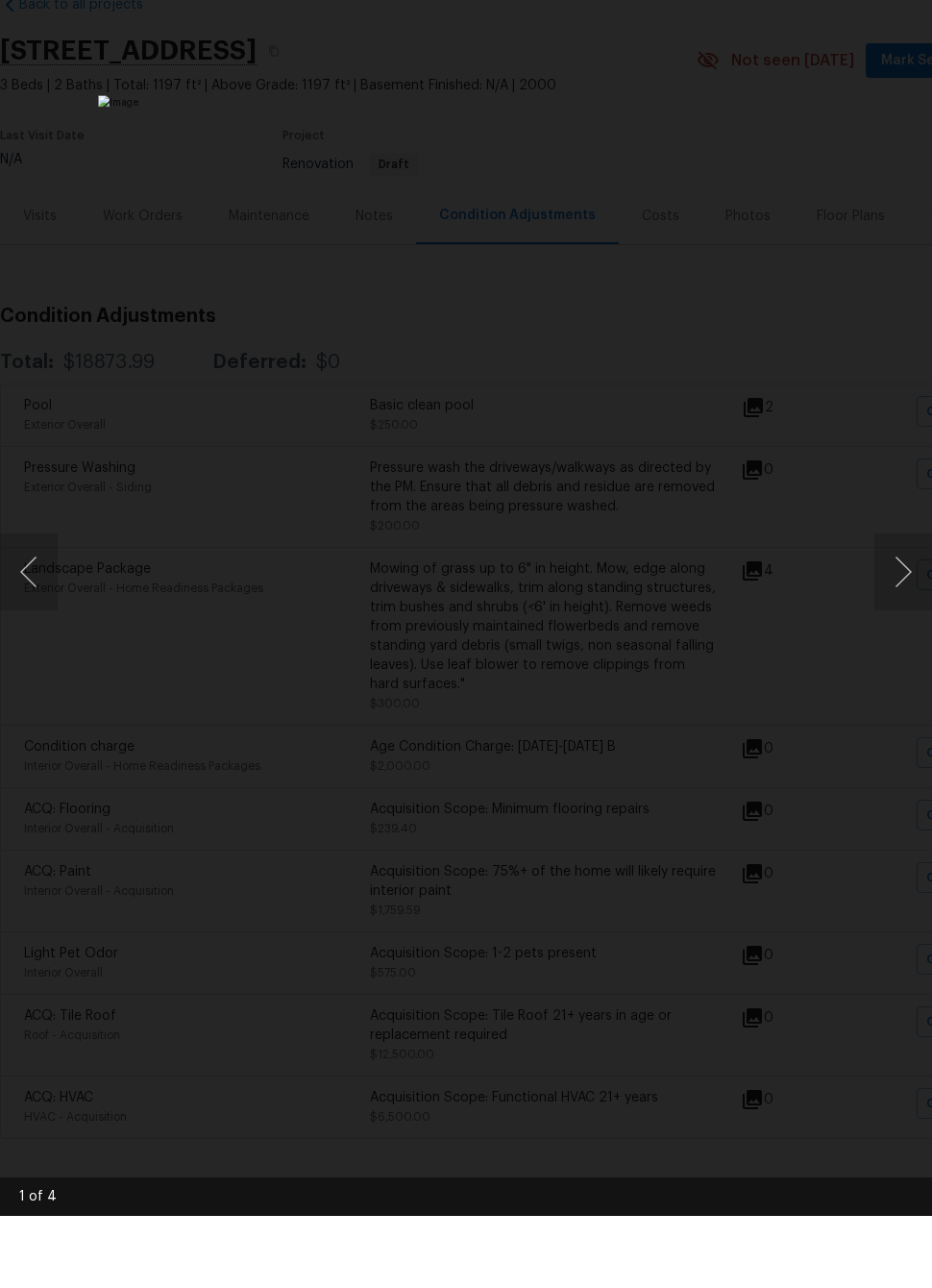
click at [890, 605] on button "Next image" at bounding box center [902, 644] width 57 height 77
click at [887, 605] on button "Next image" at bounding box center [902, 644] width 57 height 77
click at [896, 605] on button "Next image" at bounding box center [902, 644] width 57 height 77
click at [905, 605] on button "Next image" at bounding box center [902, 644] width 57 height 77
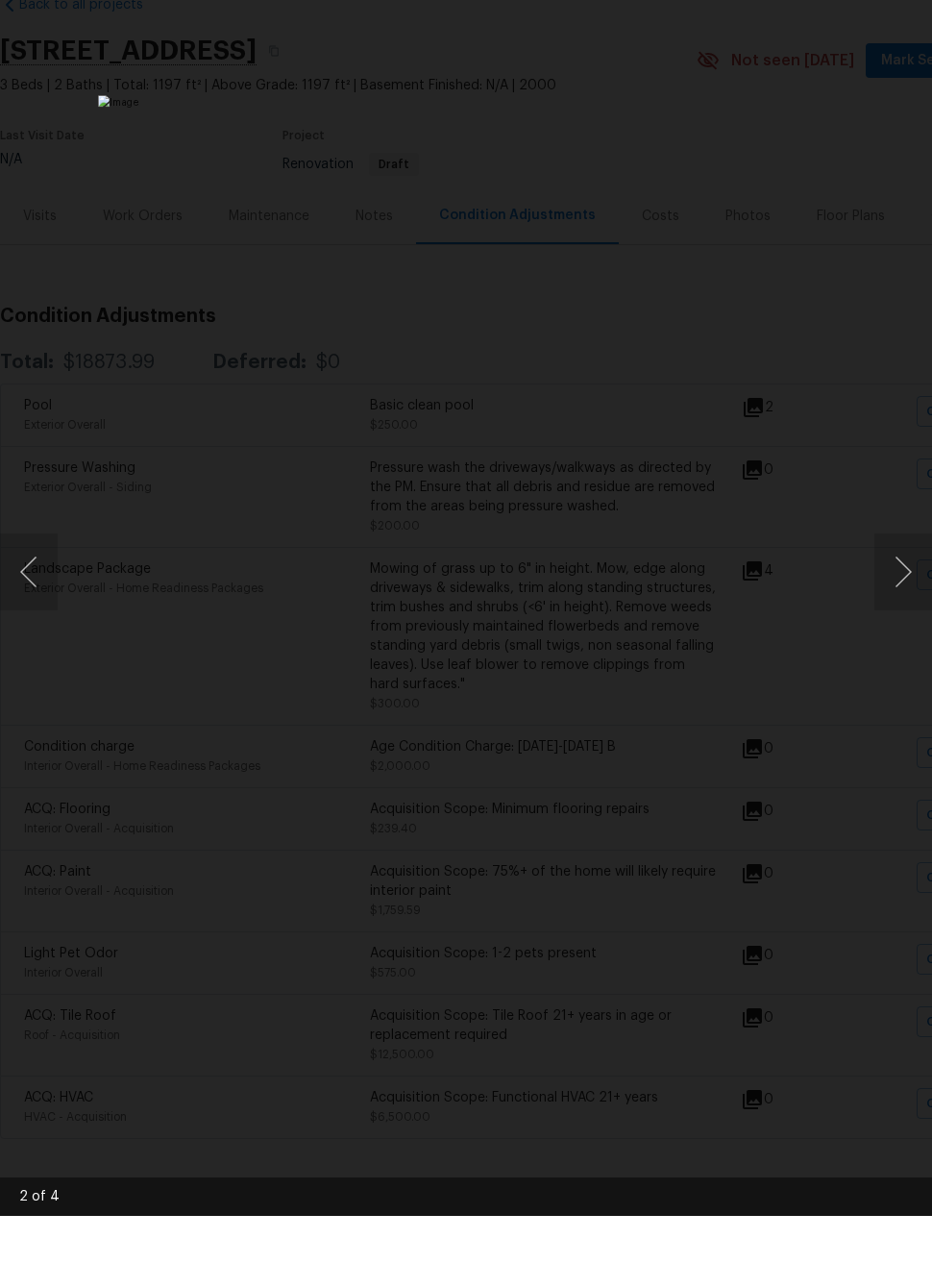
click at [846, 756] on div "Lightbox" at bounding box center [466, 644] width 932 height 1288
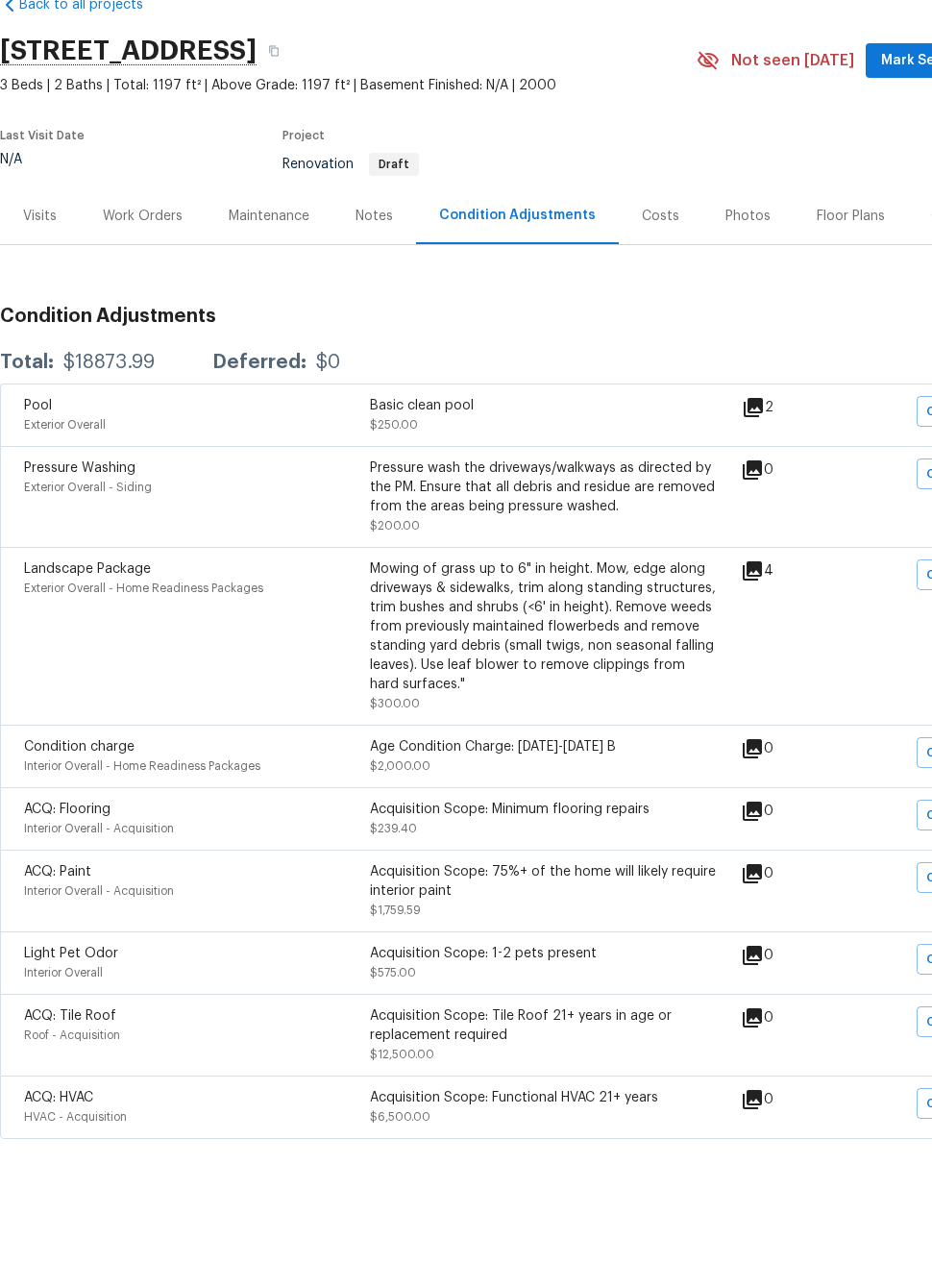
click at [39, 279] on div "Visits" at bounding box center [39, 287] width 34 height 19
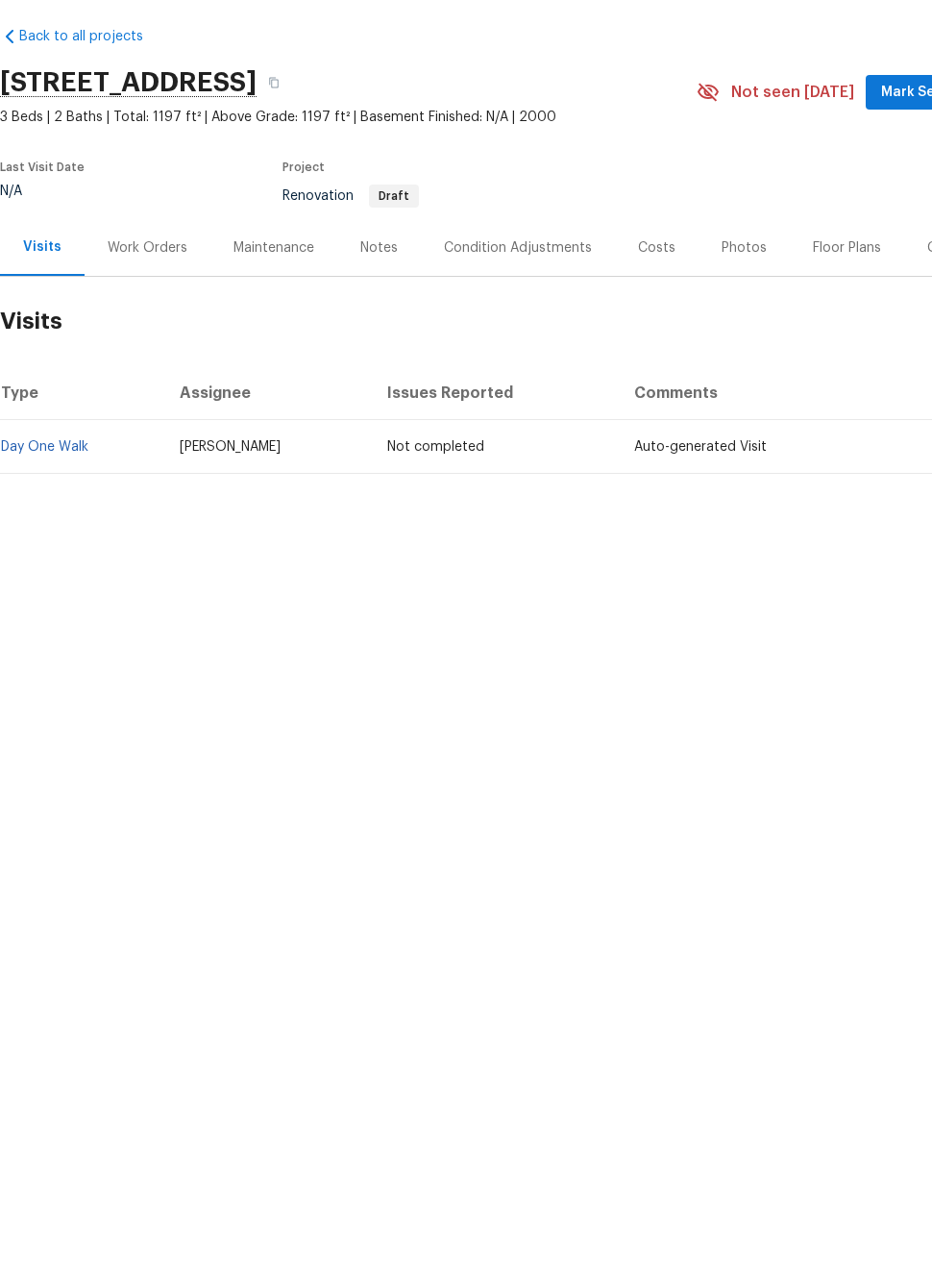
click at [131, 310] on div "Work Orders" at bounding box center [147, 319] width 80 height 19
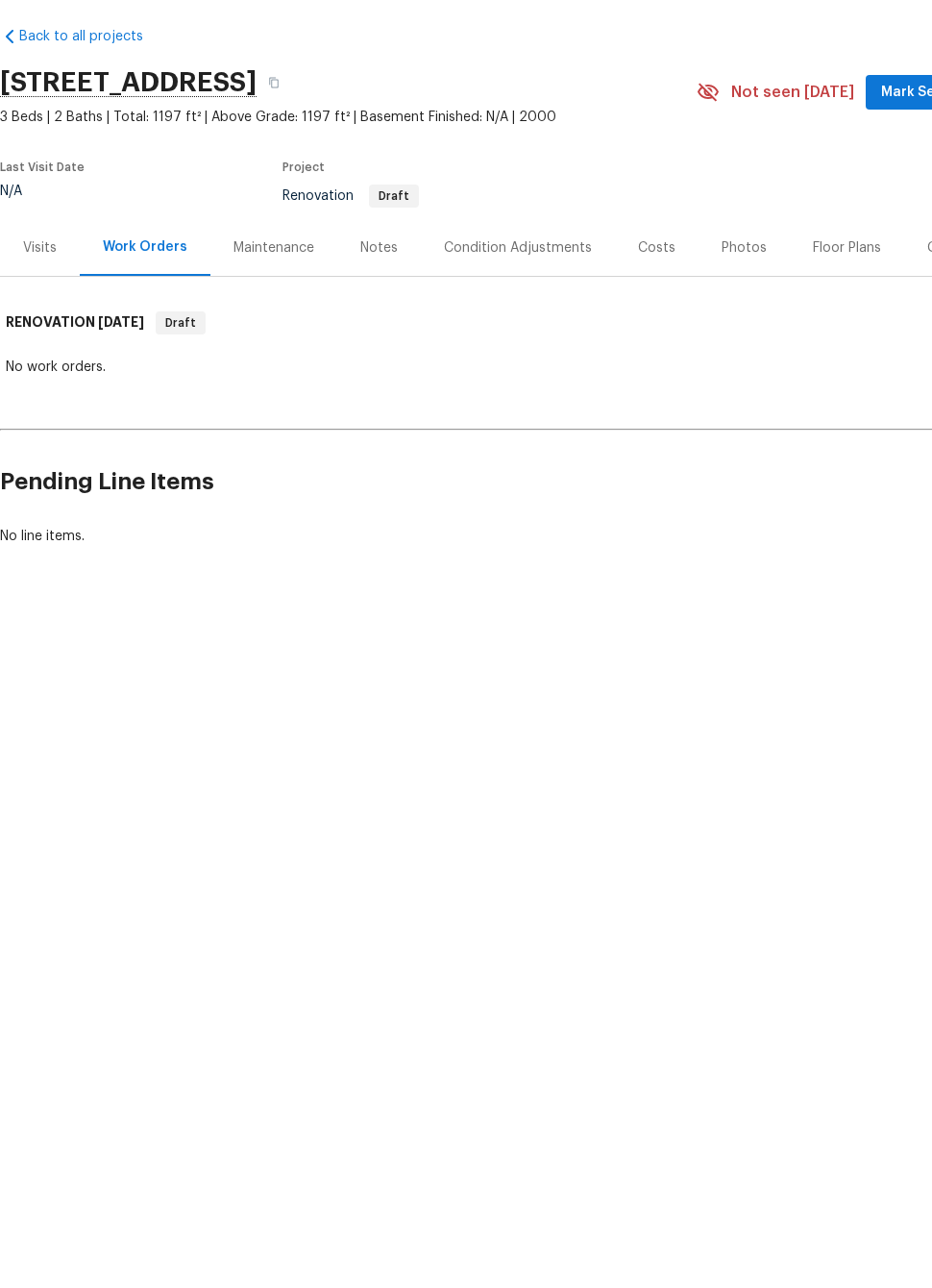
click at [268, 310] on div "Maintenance" at bounding box center [273, 319] width 81 height 19
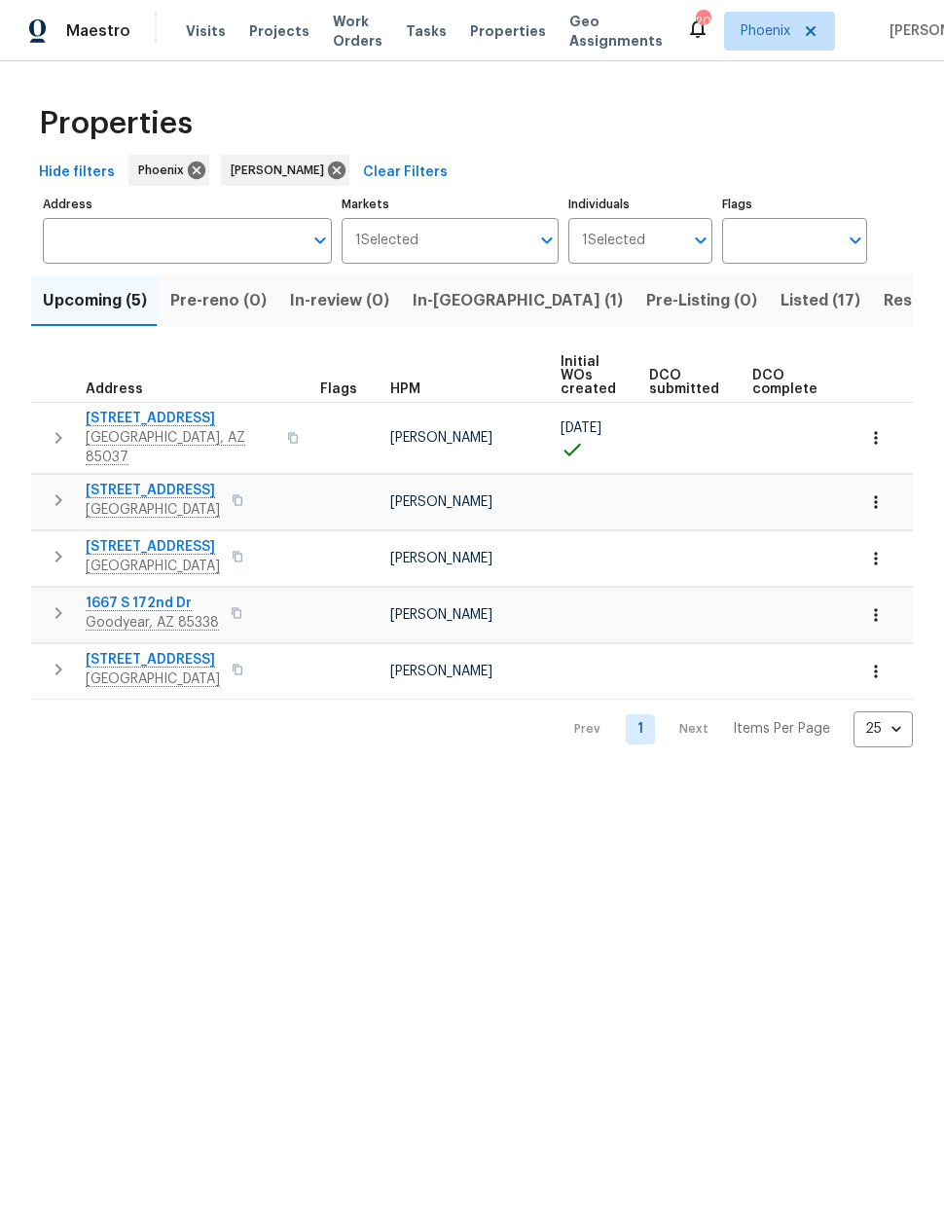
click at [780, 301] on span "Listed (17)" at bounding box center [820, 300] width 80 height 27
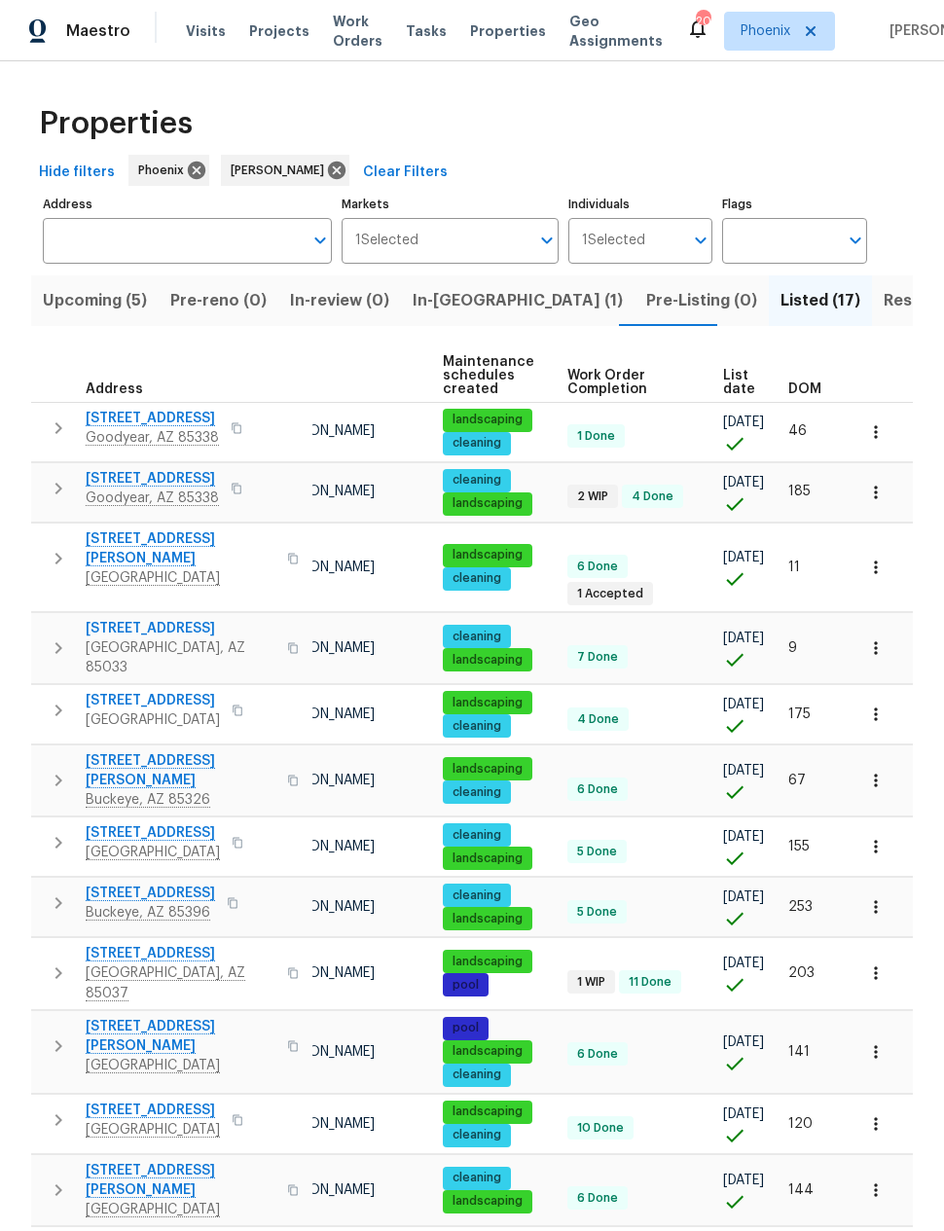
scroll to position [0, 119]
click at [808, 378] on th "DOM" at bounding box center [813, 376] width 66 height 54
click at [802, 392] on span "DOM" at bounding box center [804, 389] width 33 height 14
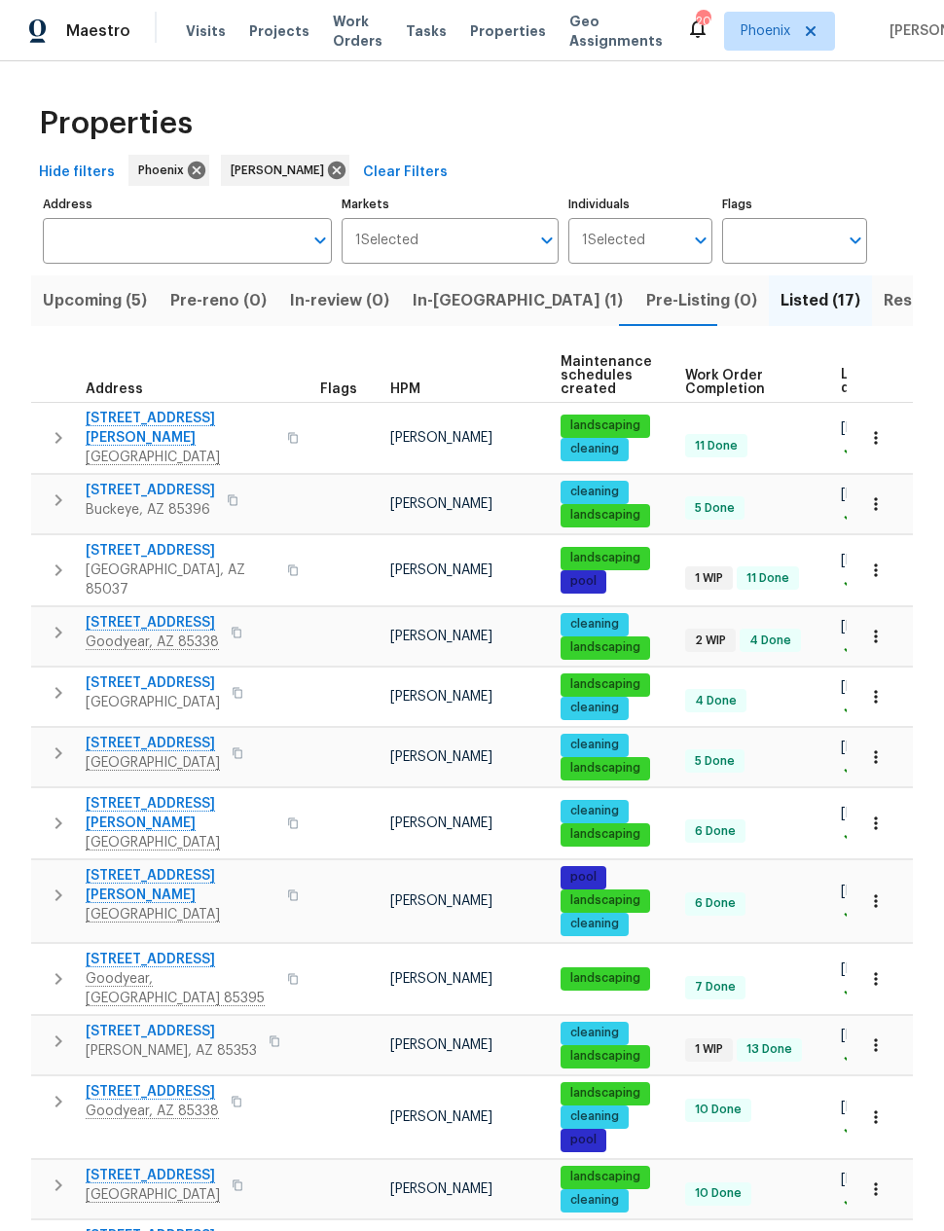
click at [93, 287] on span "Upcoming (5)" at bounding box center [95, 300] width 104 height 27
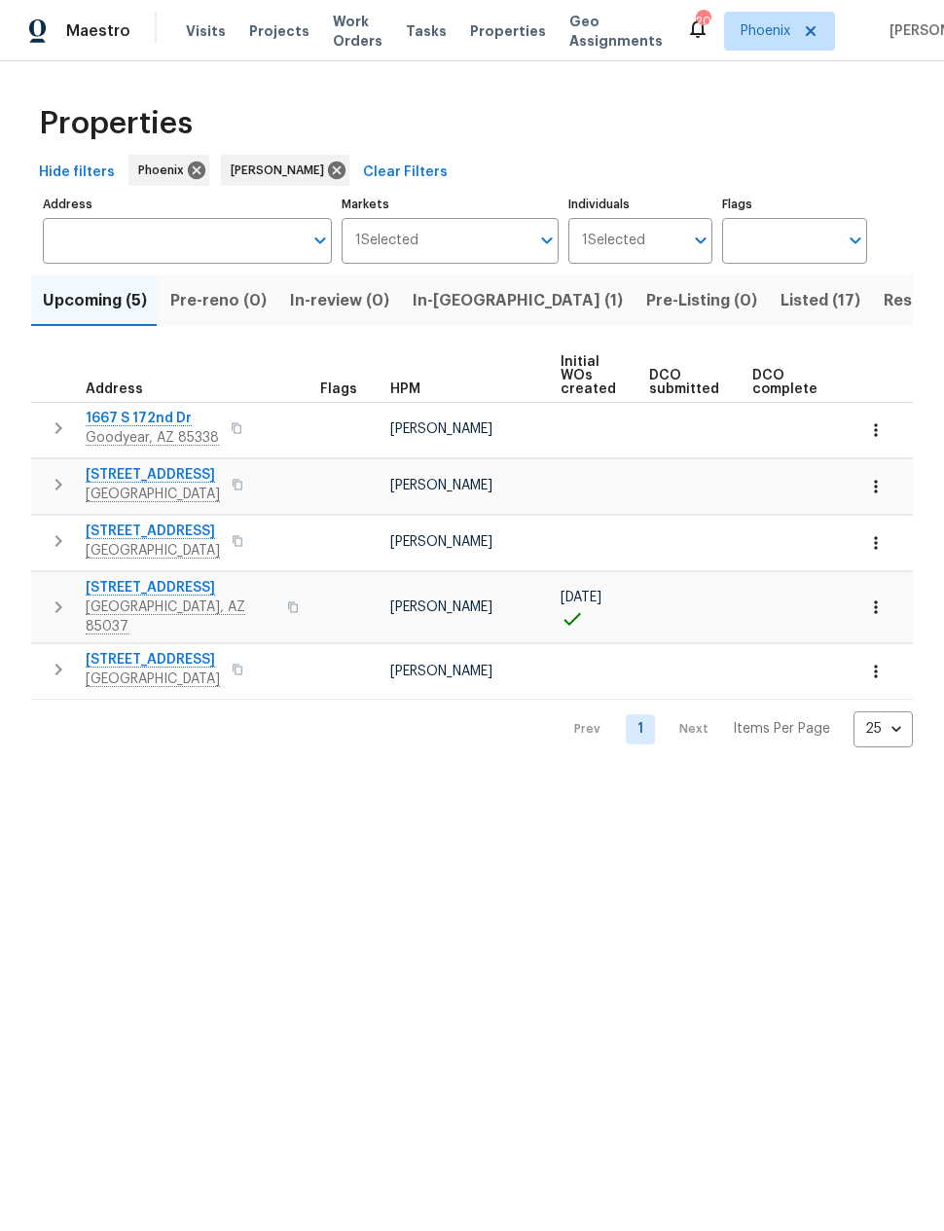
click at [873, 603] on icon "button" at bounding box center [875, 606] width 19 height 19
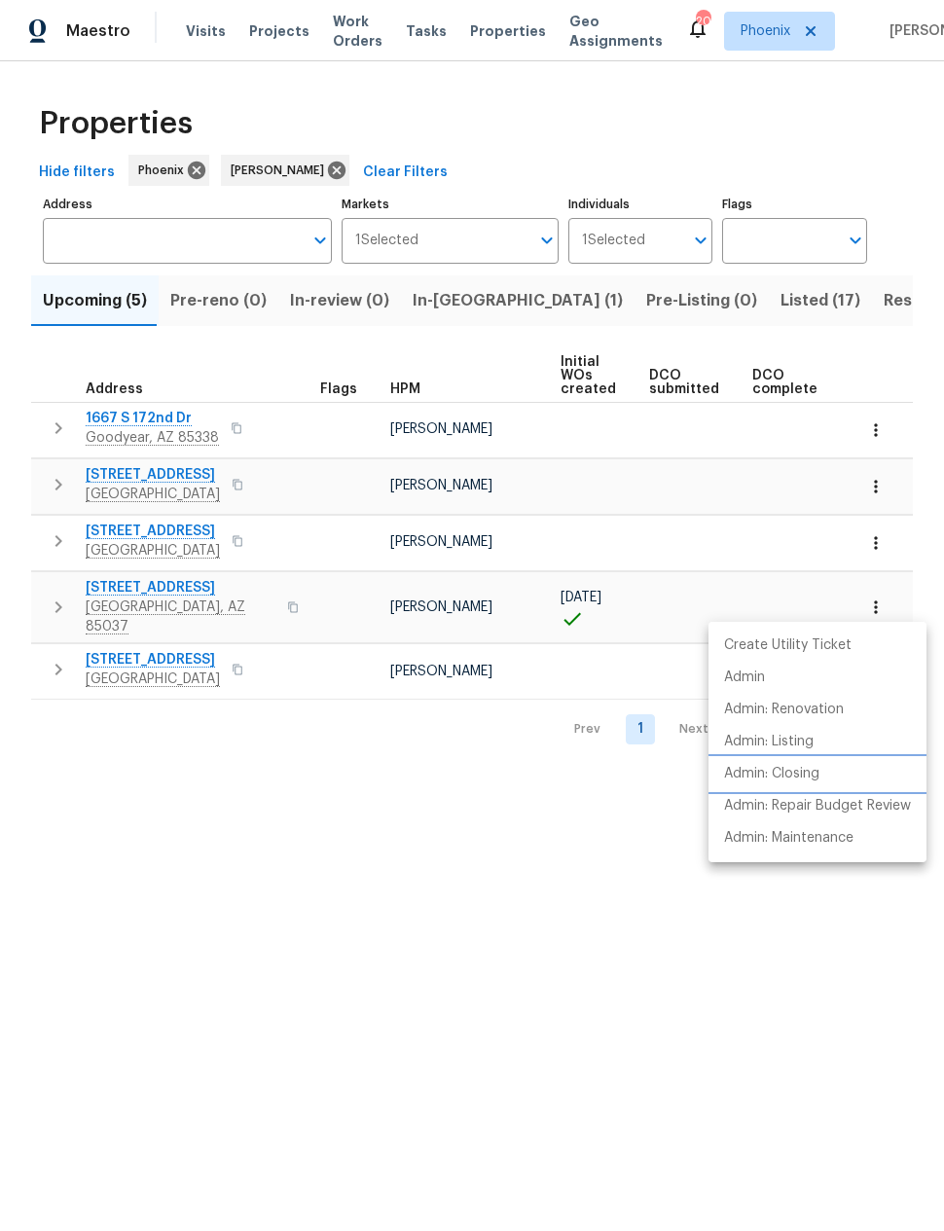
click at [800, 767] on p "Admin: Closing" at bounding box center [771, 774] width 95 height 20
click at [183, 590] on div at bounding box center [472, 615] width 944 height 1231
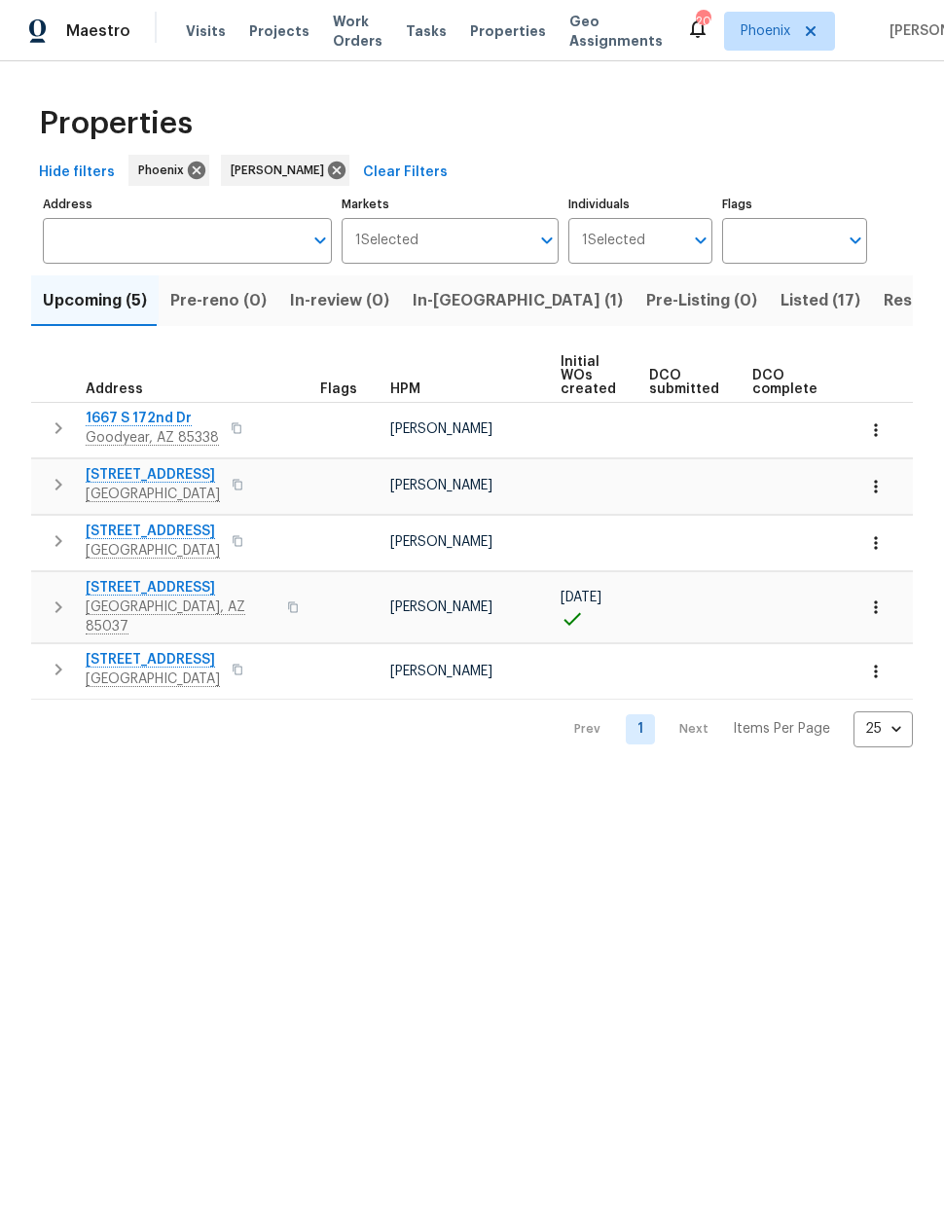
click at [177, 586] on span "[STREET_ADDRESS]" at bounding box center [181, 587] width 190 height 19
click at [439, 304] on span "In-reno (1)" at bounding box center [518, 300] width 210 height 27
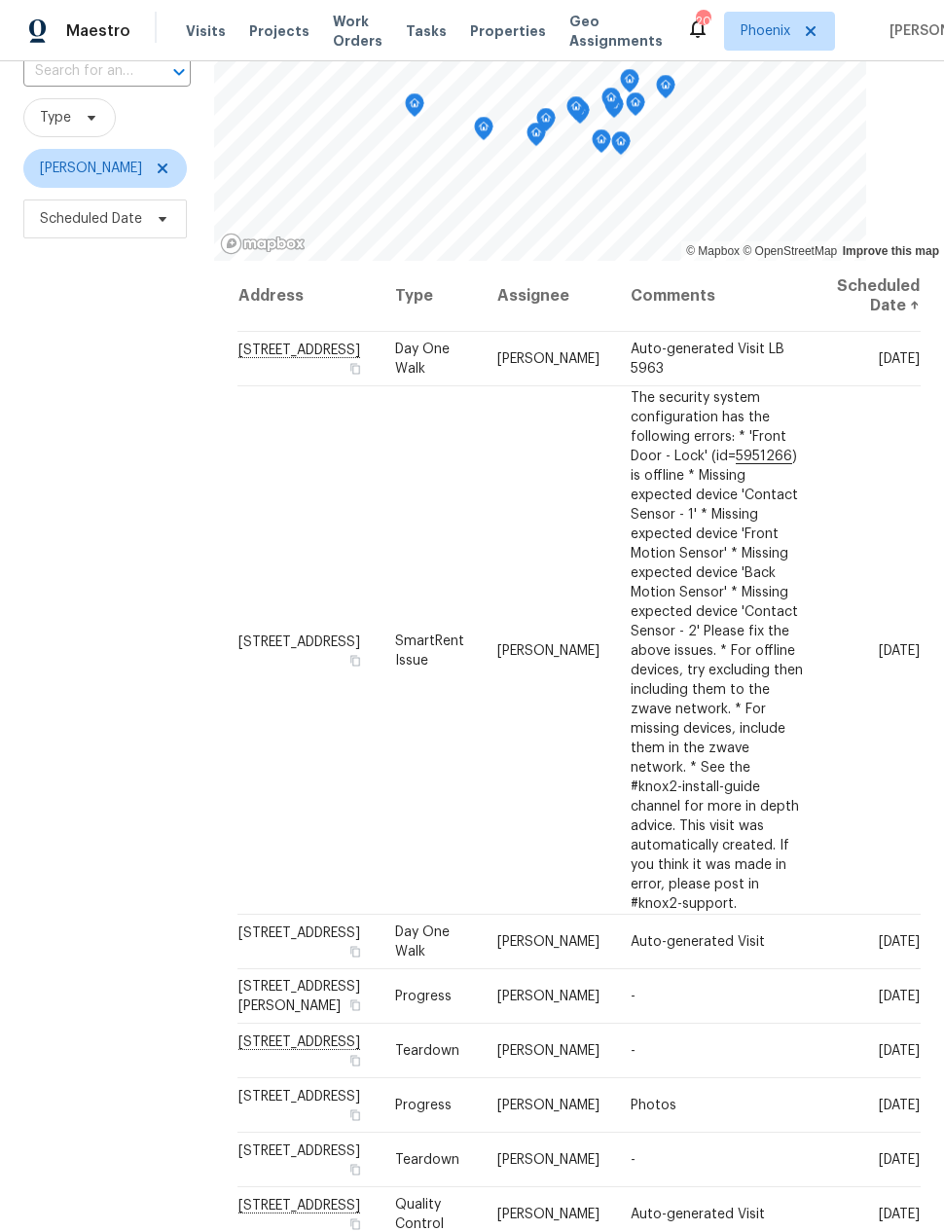
scroll to position [150, 0]
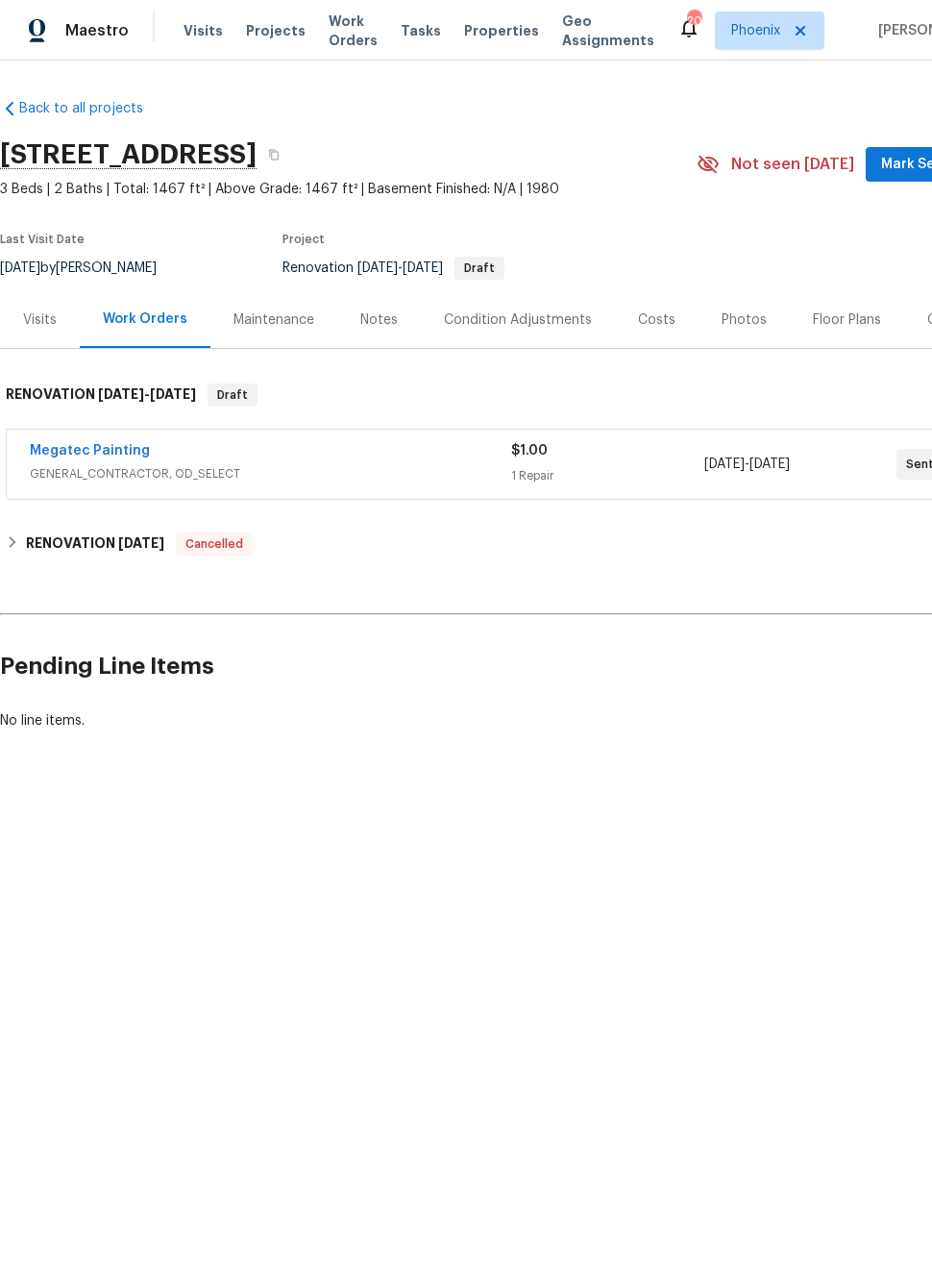
click at [53, 318] on div "Visits" at bounding box center [39, 319] width 34 height 19
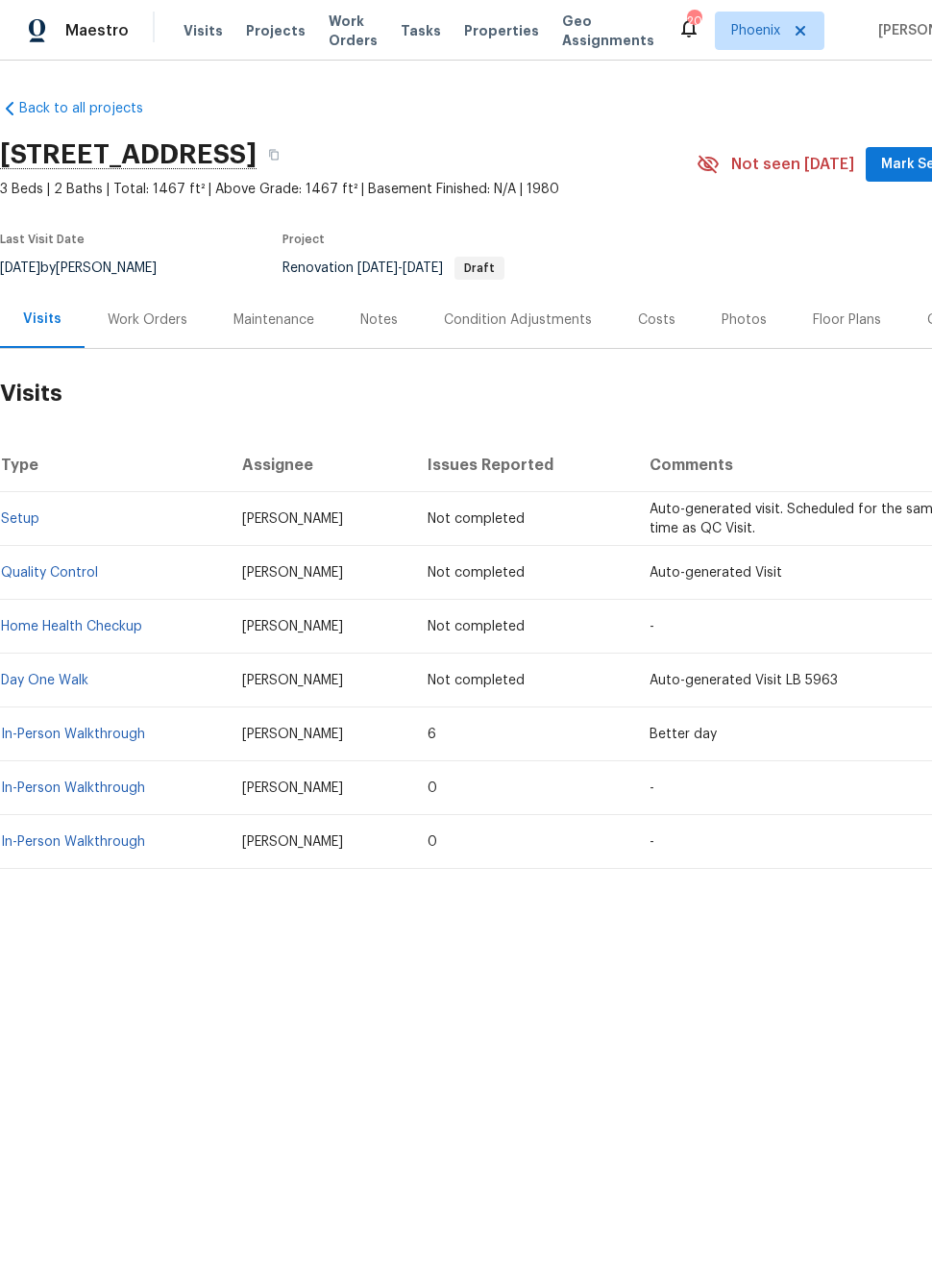
click at [87, 734] on link "In-Person Walkthrough" at bounding box center [73, 735] width 144 height 14
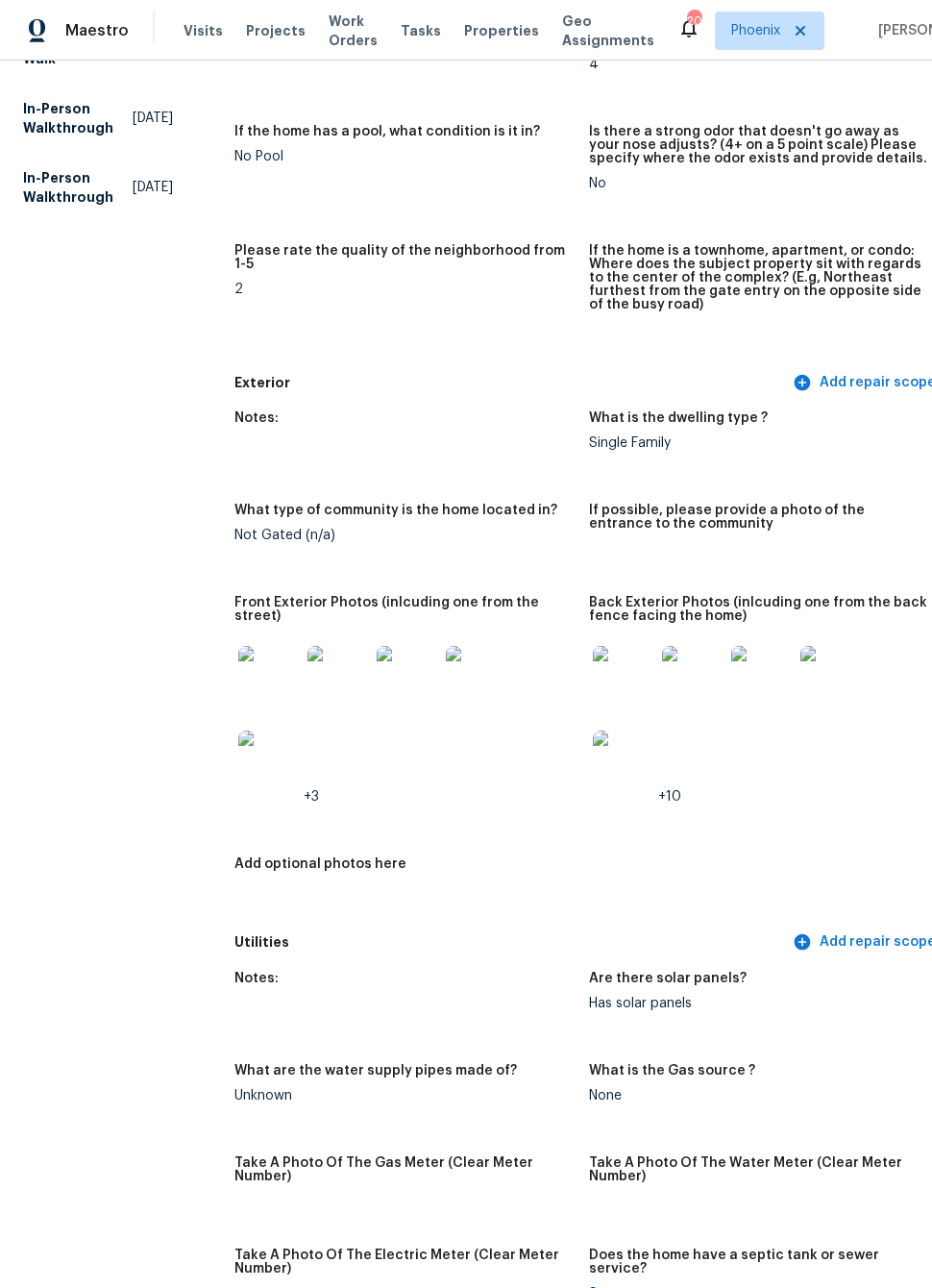
scroll to position [493, 0]
click at [596, 687] on img at bounding box center [623, 676] width 61 height 61
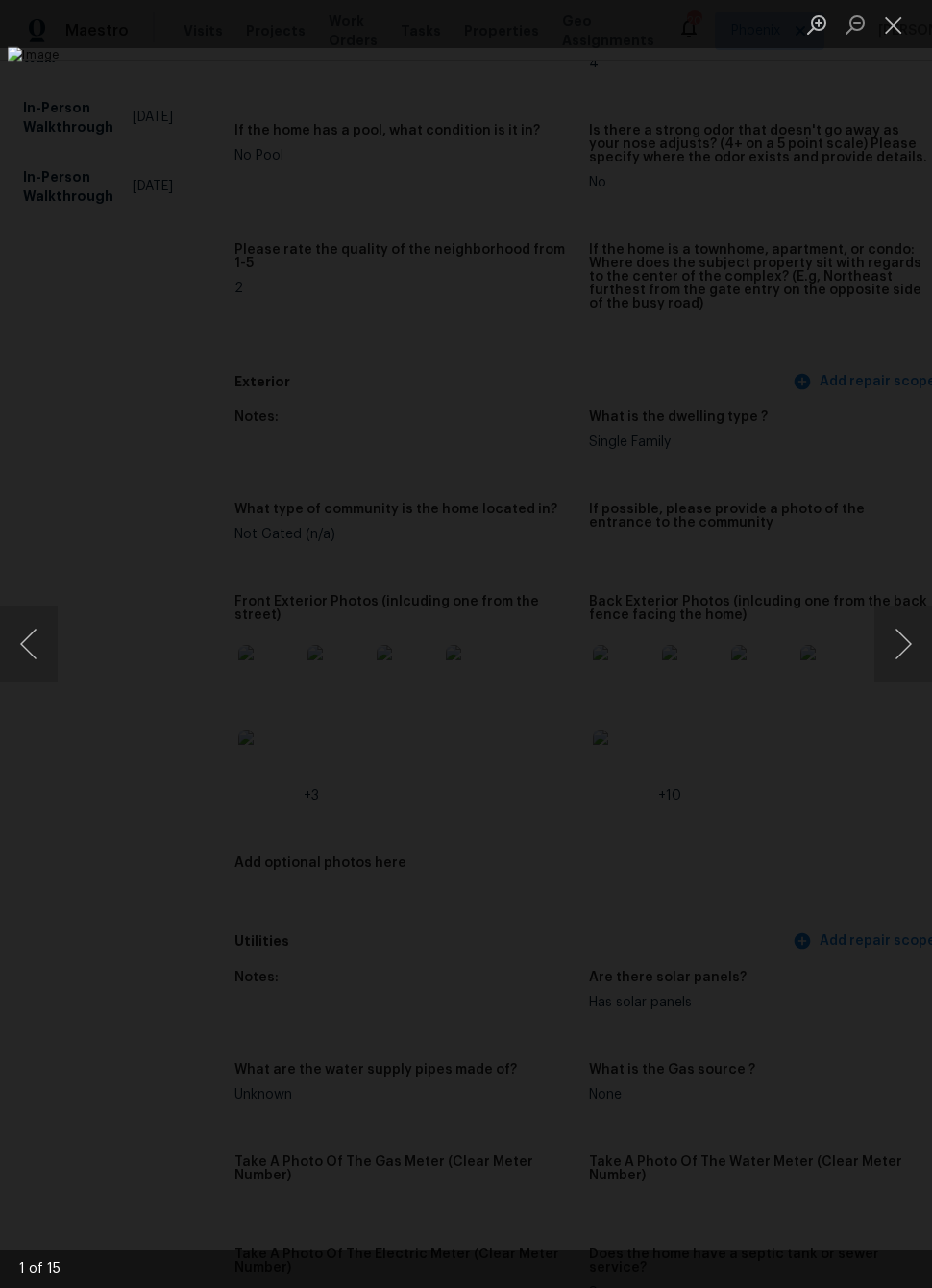
click at [907, 644] on button "Next image" at bounding box center [902, 644] width 57 height 77
click at [904, 629] on button "Next image" at bounding box center [902, 644] width 57 height 77
click at [917, 641] on button "Next image" at bounding box center [902, 644] width 57 height 77
click at [904, 636] on button "Next image" at bounding box center [902, 644] width 57 height 77
click at [901, 658] on button "Next image" at bounding box center [902, 644] width 57 height 77
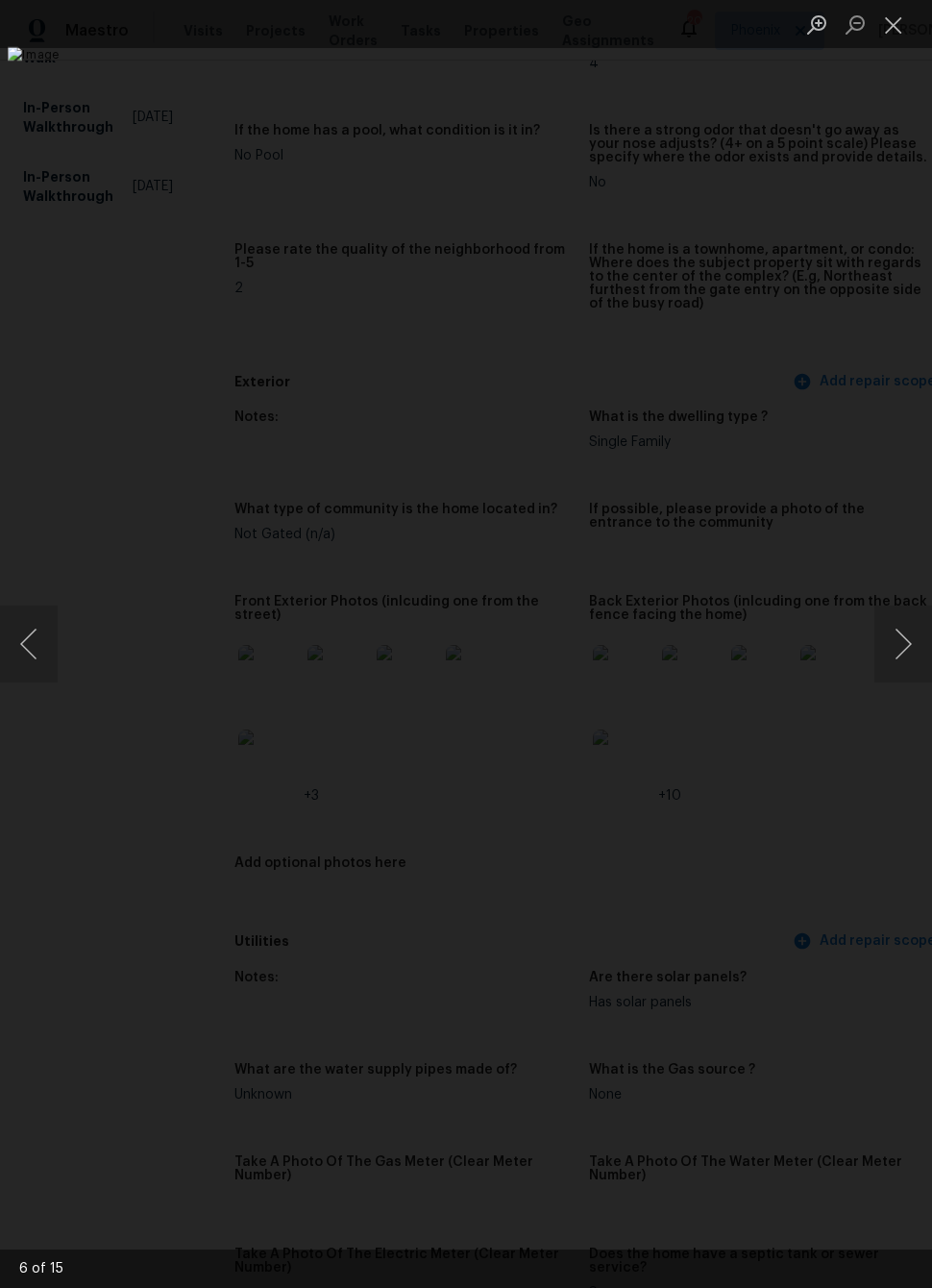
click at [904, 648] on button "Next image" at bounding box center [902, 644] width 57 height 77
click at [914, 629] on button "Next image" at bounding box center [902, 644] width 57 height 77
click at [909, 629] on button "Next image" at bounding box center [902, 644] width 57 height 77
click at [911, 636] on button "Next image" at bounding box center [902, 644] width 57 height 77
click at [899, 640] on button "Next image" at bounding box center [902, 644] width 57 height 77
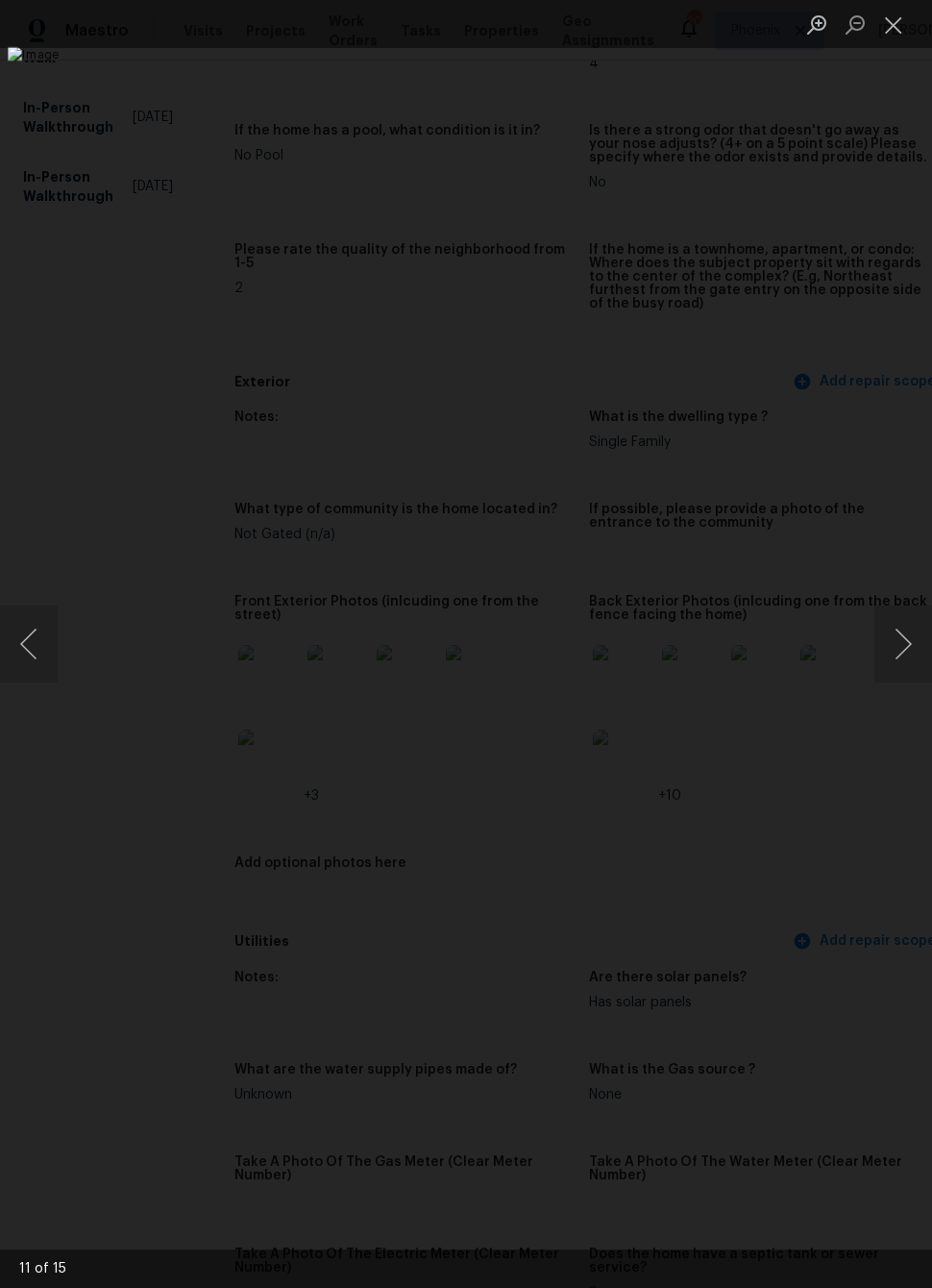
click at [902, 635] on button "Next image" at bounding box center [902, 644] width 57 height 77
click at [901, 639] on button "Next image" at bounding box center [902, 644] width 57 height 77
click at [898, 639] on button "Next image" at bounding box center [902, 644] width 57 height 77
click at [900, 641] on button "Next image" at bounding box center [902, 644] width 57 height 77
click at [896, 639] on button "Next image" at bounding box center [902, 644] width 57 height 77
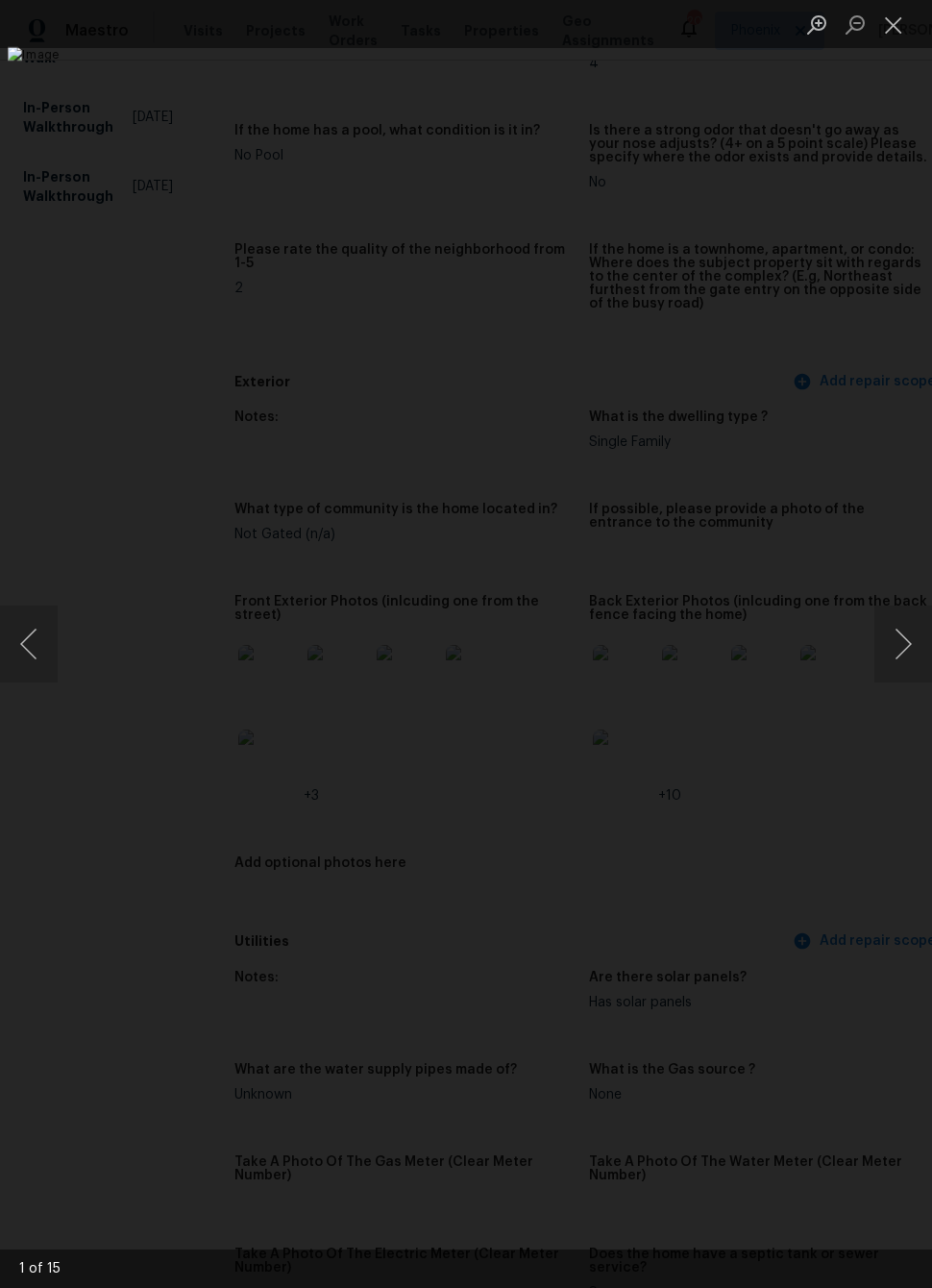
click at [893, 641] on button "Next image" at bounding box center [902, 644] width 57 height 77
click at [766, 1039] on div "Lightbox" at bounding box center [466, 644] width 932 height 1288
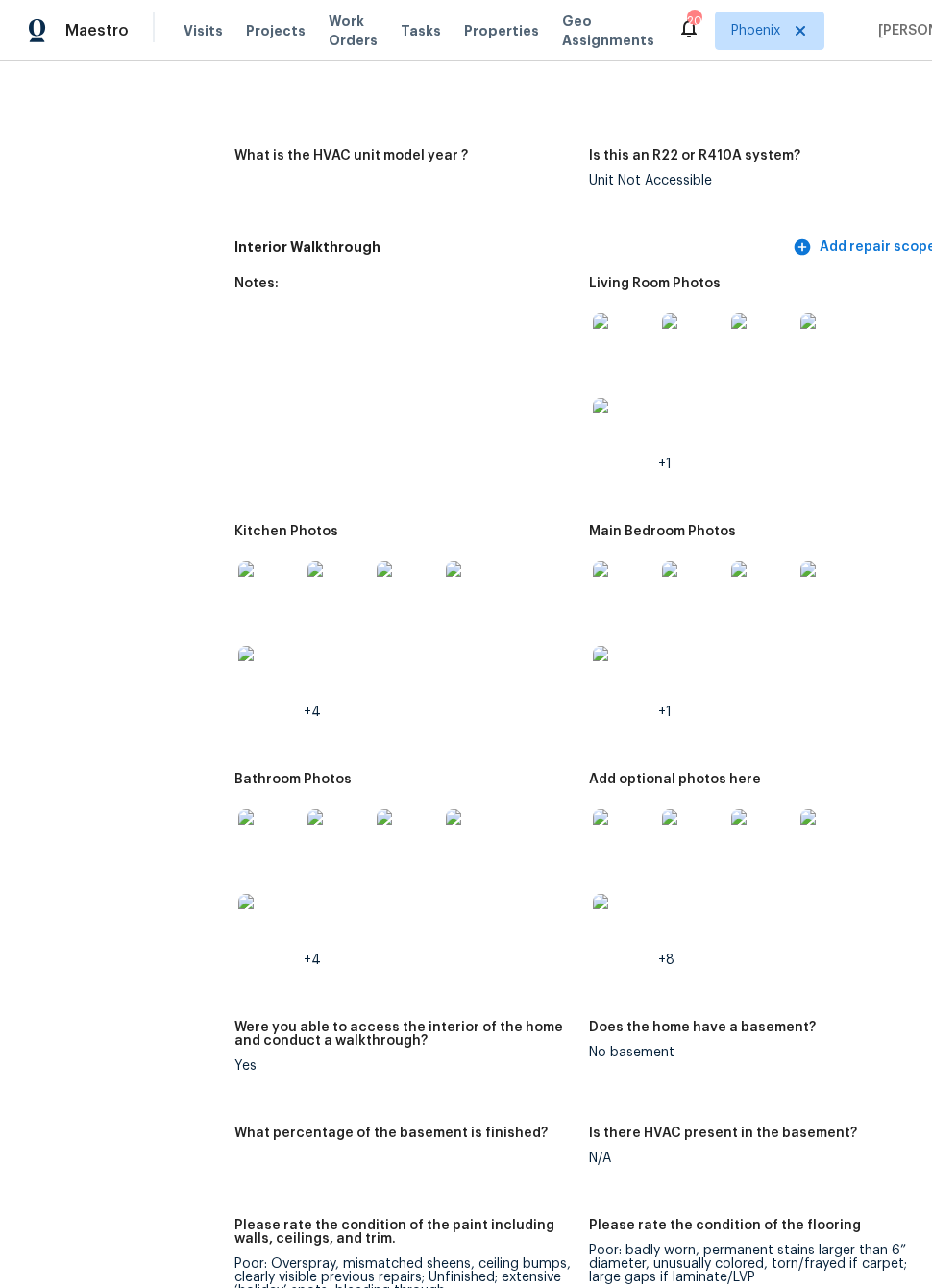
scroll to position [1982, 0]
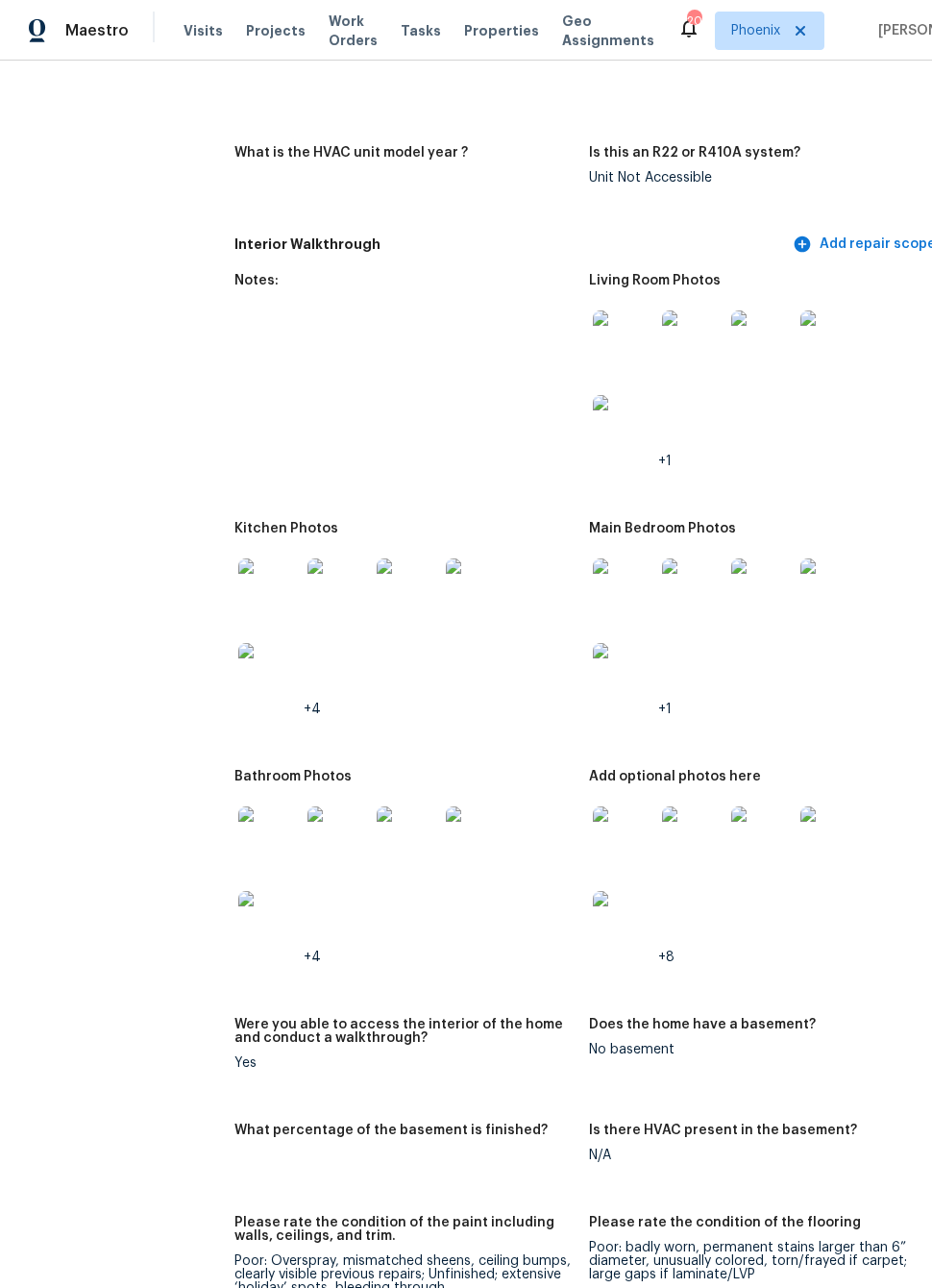
click at [251, 843] on img at bounding box center [269, 837] width 61 height 61
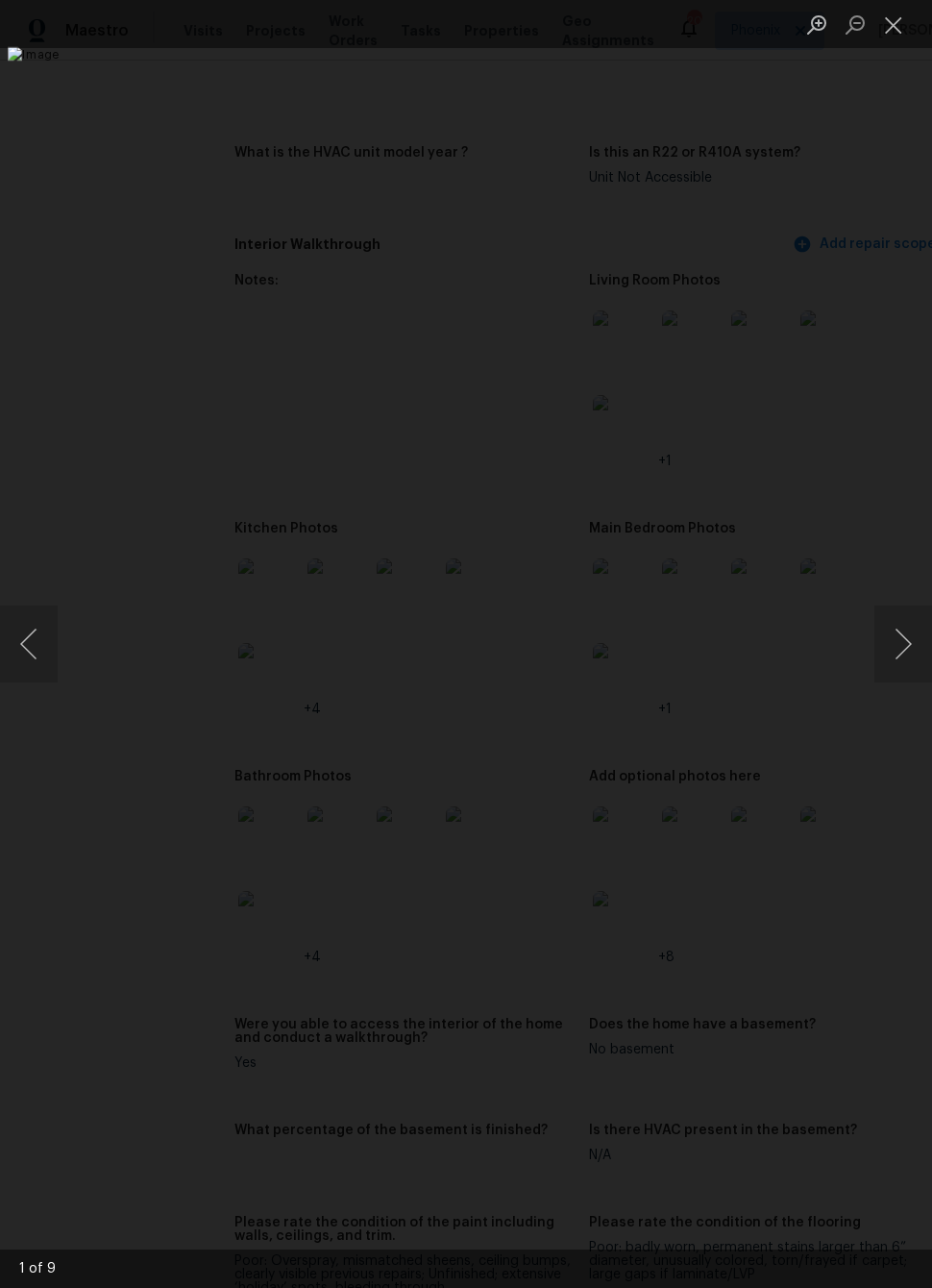
click at [906, 629] on button "Next image" at bounding box center [902, 644] width 57 height 77
click at [904, 626] on button "Next image" at bounding box center [902, 644] width 57 height 77
click at [898, 631] on button "Next image" at bounding box center [902, 644] width 57 height 77
click at [895, 627] on button "Next image" at bounding box center [902, 644] width 57 height 77
click at [898, 638] on button "Next image" at bounding box center [902, 644] width 57 height 77
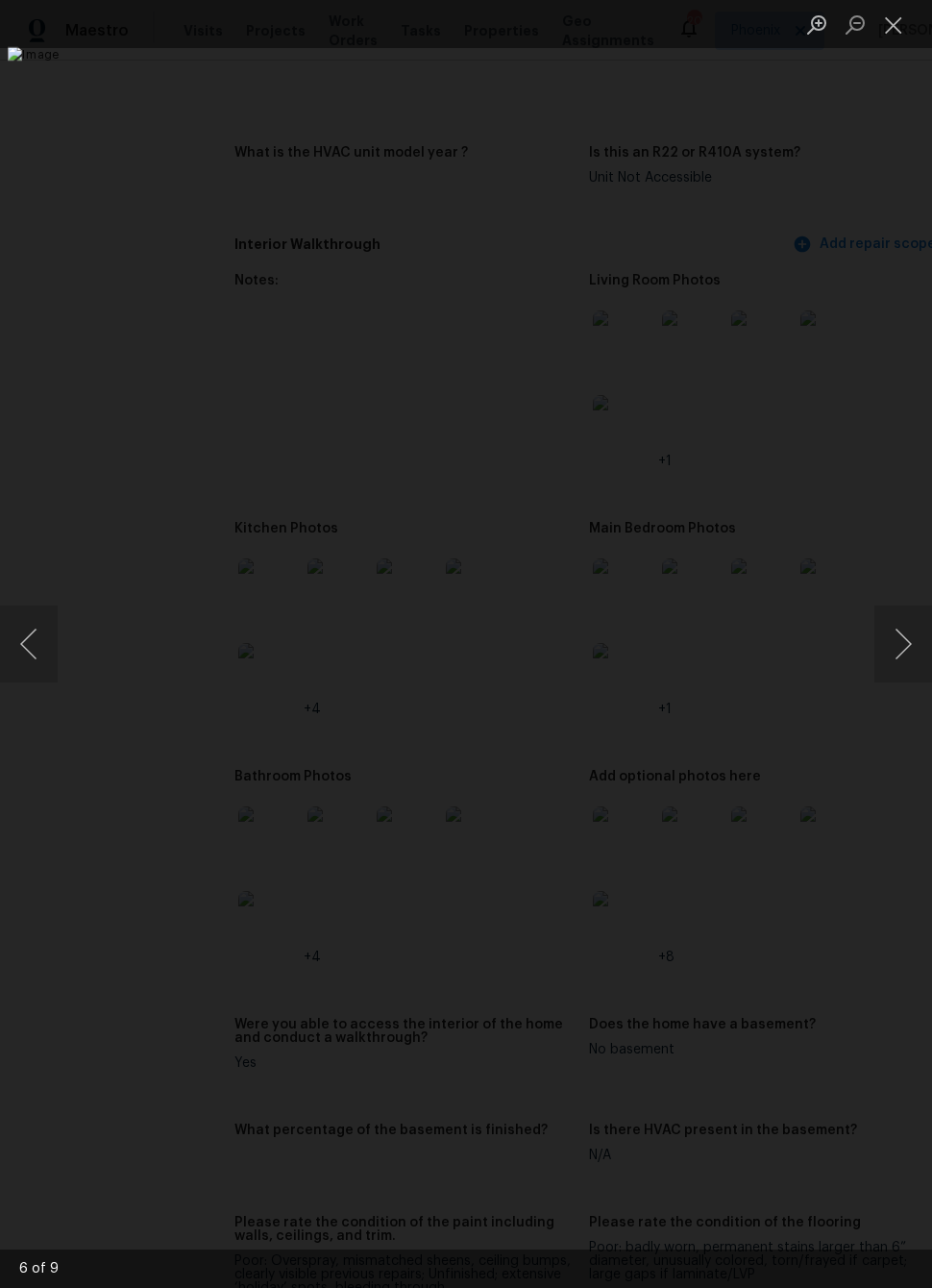
click at [903, 639] on button "Next image" at bounding box center [902, 644] width 57 height 77
click at [902, 644] on button "Next image" at bounding box center [902, 644] width 57 height 77
click at [896, 631] on button "Next image" at bounding box center [902, 644] width 57 height 77
click at [893, 643] on button "Next image" at bounding box center [902, 644] width 57 height 77
click at [893, 633] on button "Next image" at bounding box center [902, 644] width 57 height 77
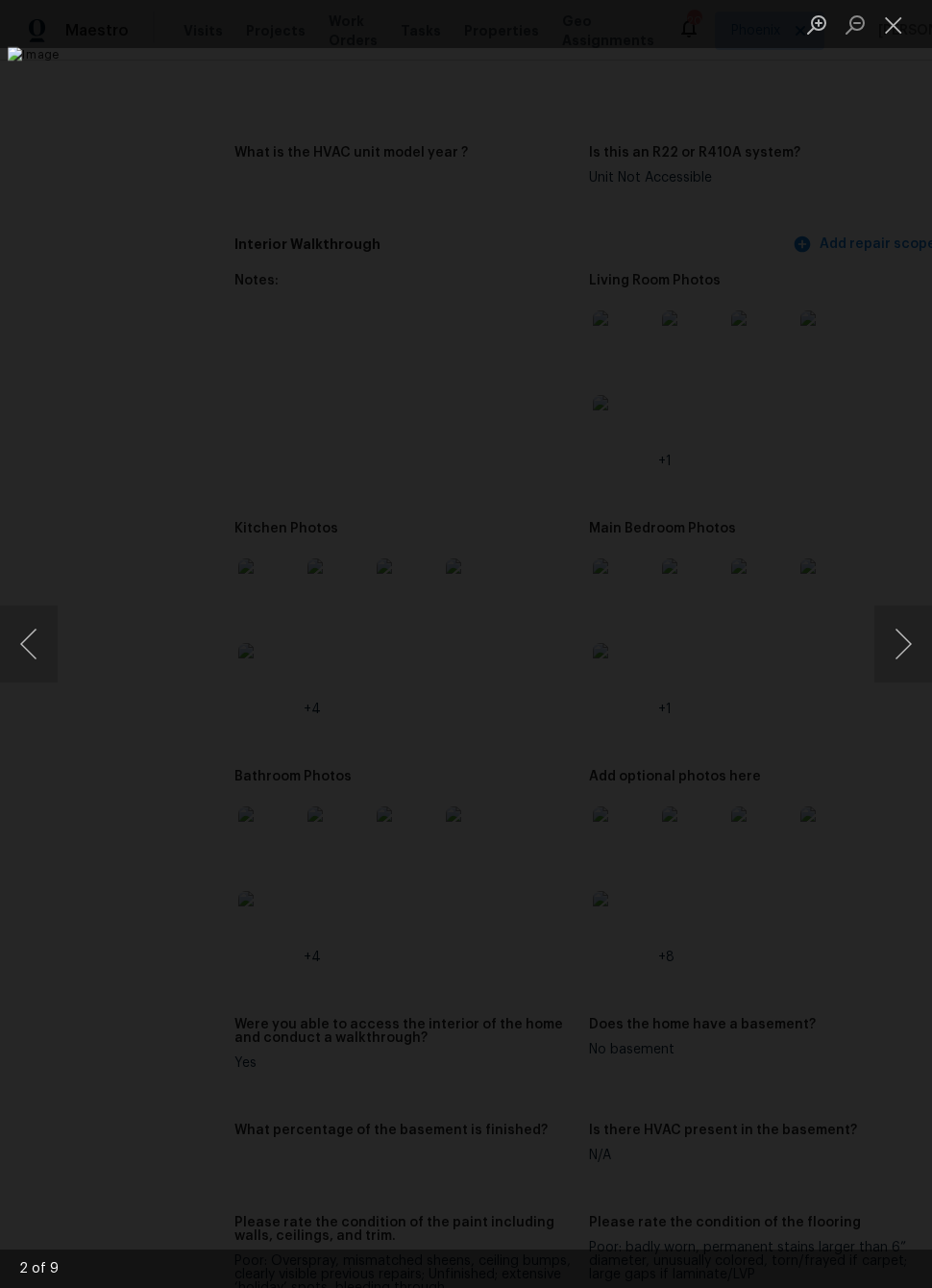
click at [892, 644] on button "Next image" at bounding box center [902, 644] width 57 height 77
click at [893, 634] on button "Next image" at bounding box center [902, 644] width 57 height 77
click at [898, 631] on button "Next image" at bounding box center [902, 644] width 57 height 77
click at [895, 633] on button "Next image" at bounding box center [902, 644] width 57 height 77
click at [775, 1041] on div "Lightbox" at bounding box center [466, 644] width 932 height 1288
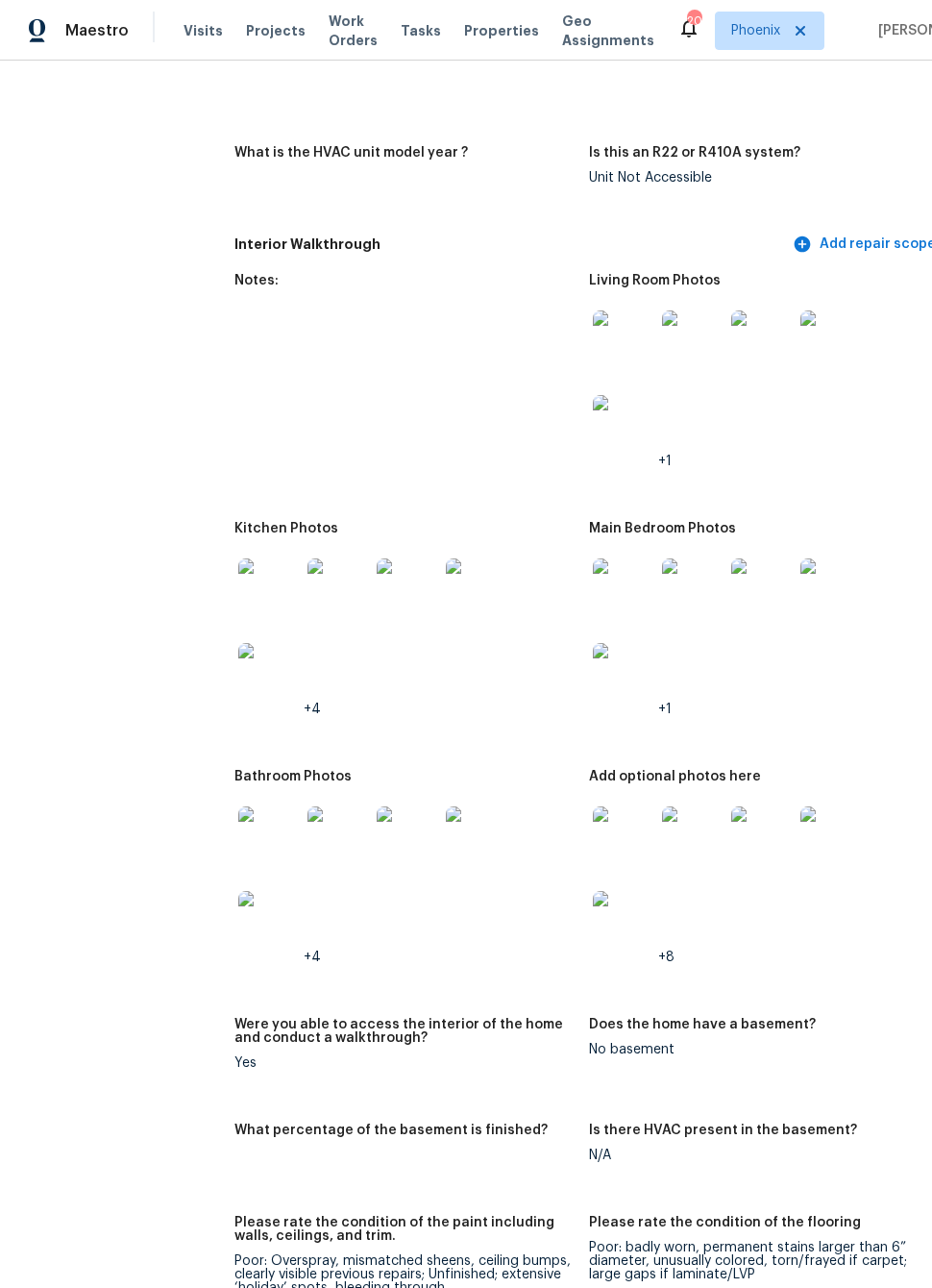
click at [601, 852] on img at bounding box center [623, 837] width 61 height 61
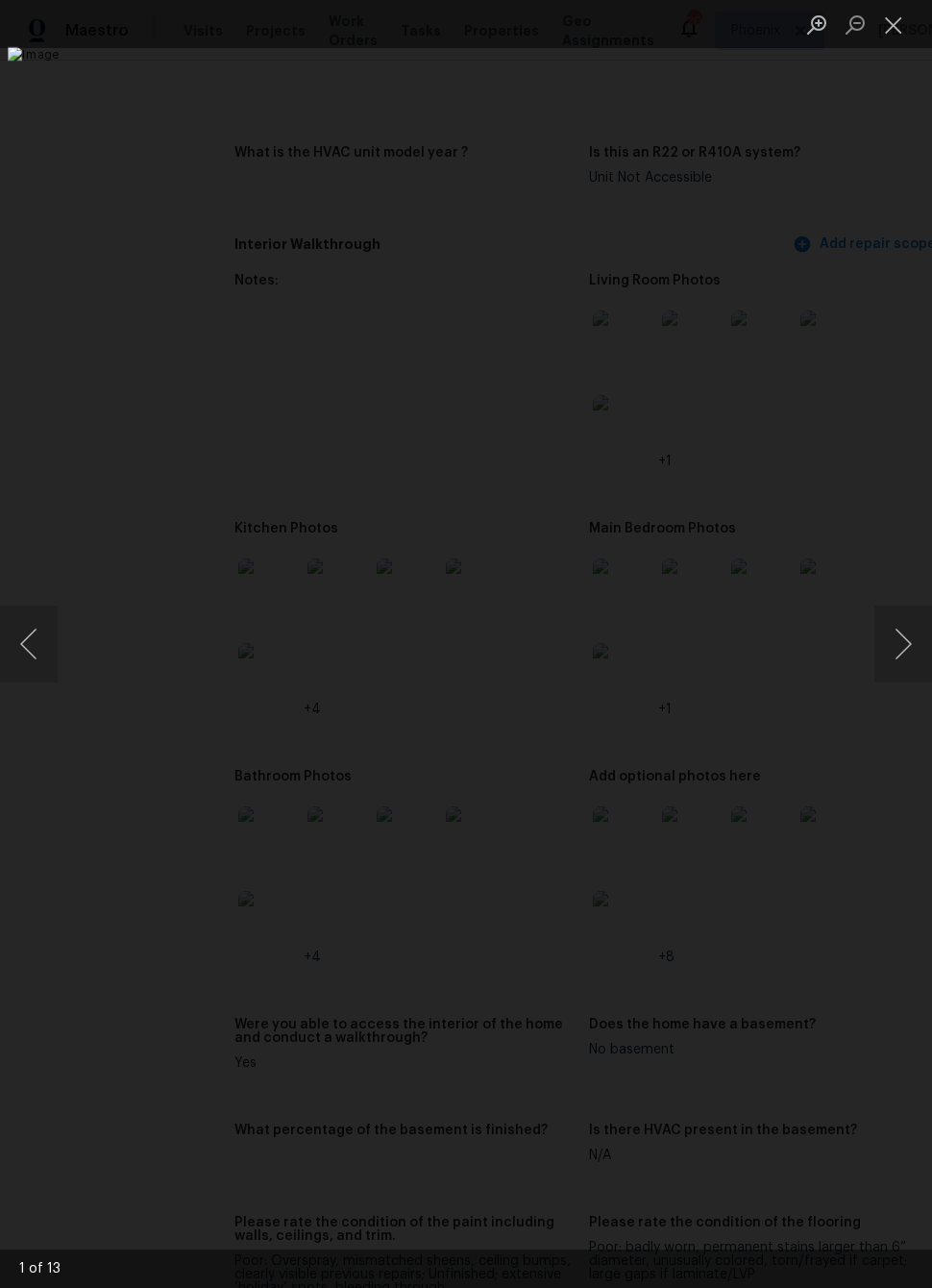
click at [905, 641] on button "Next image" at bounding box center [902, 644] width 57 height 77
click at [901, 633] on button "Next image" at bounding box center [902, 644] width 57 height 77
click at [904, 628] on button "Next image" at bounding box center [902, 644] width 57 height 77
click at [899, 622] on button "Next image" at bounding box center [902, 644] width 57 height 77
click at [897, 620] on button "Next image" at bounding box center [902, 644] width 57 height 77
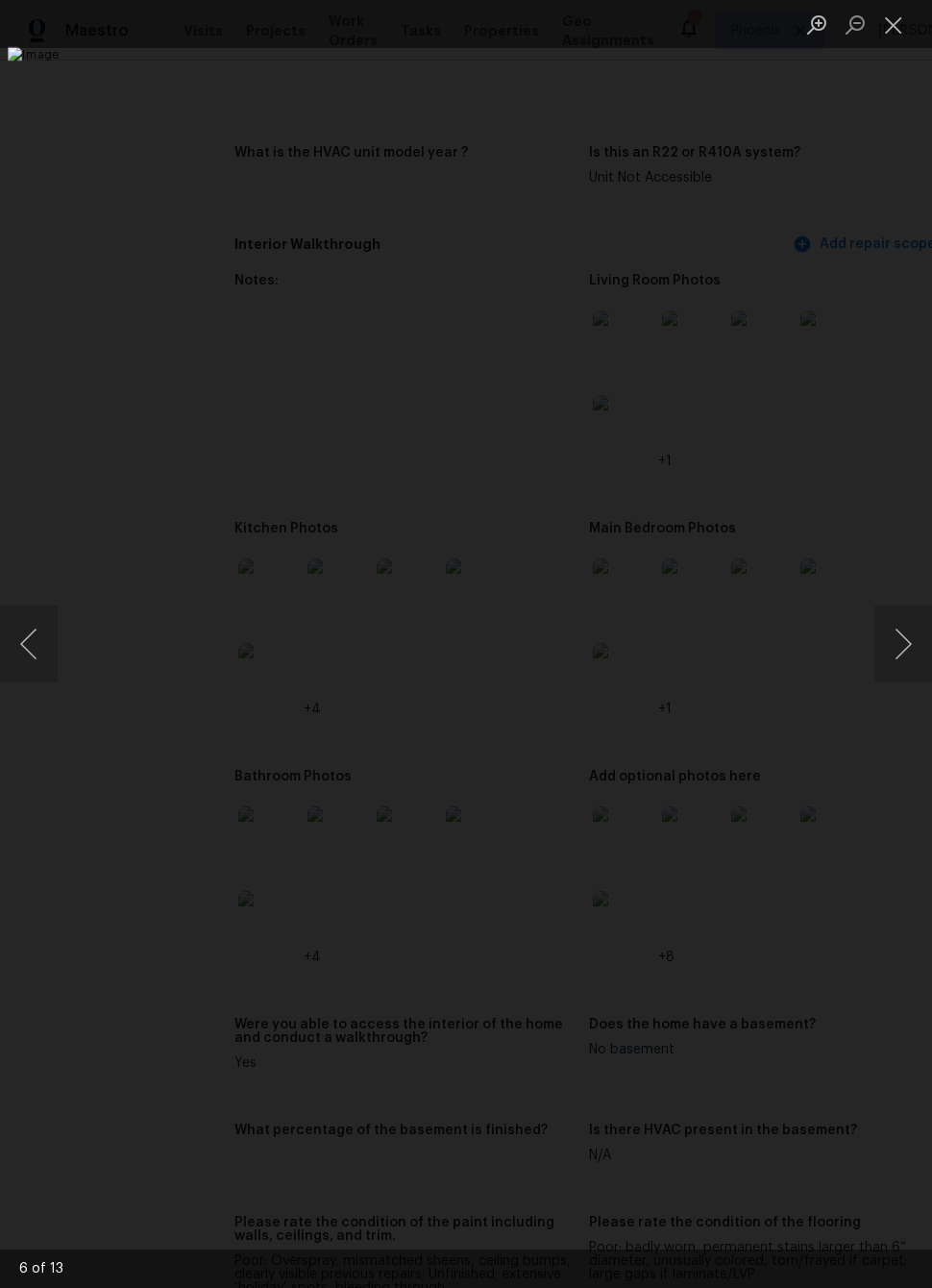
click at [894, 626] on button "Next image" at bounding box center [902, 644] width 57 height 77
click at [893, 629] on button "Next image" at bounding box center [902, 644] width 57 height 77
click at [900, 620] on button "Next image" at bounding box center [902, 644] width 57 height 77
click at [901, 616] on button "Next image" at bounding box center [902, 644] width 57 height 77
click at [900, 606] on button "Next image" at bounding box center [902, 644] width 57 height 77
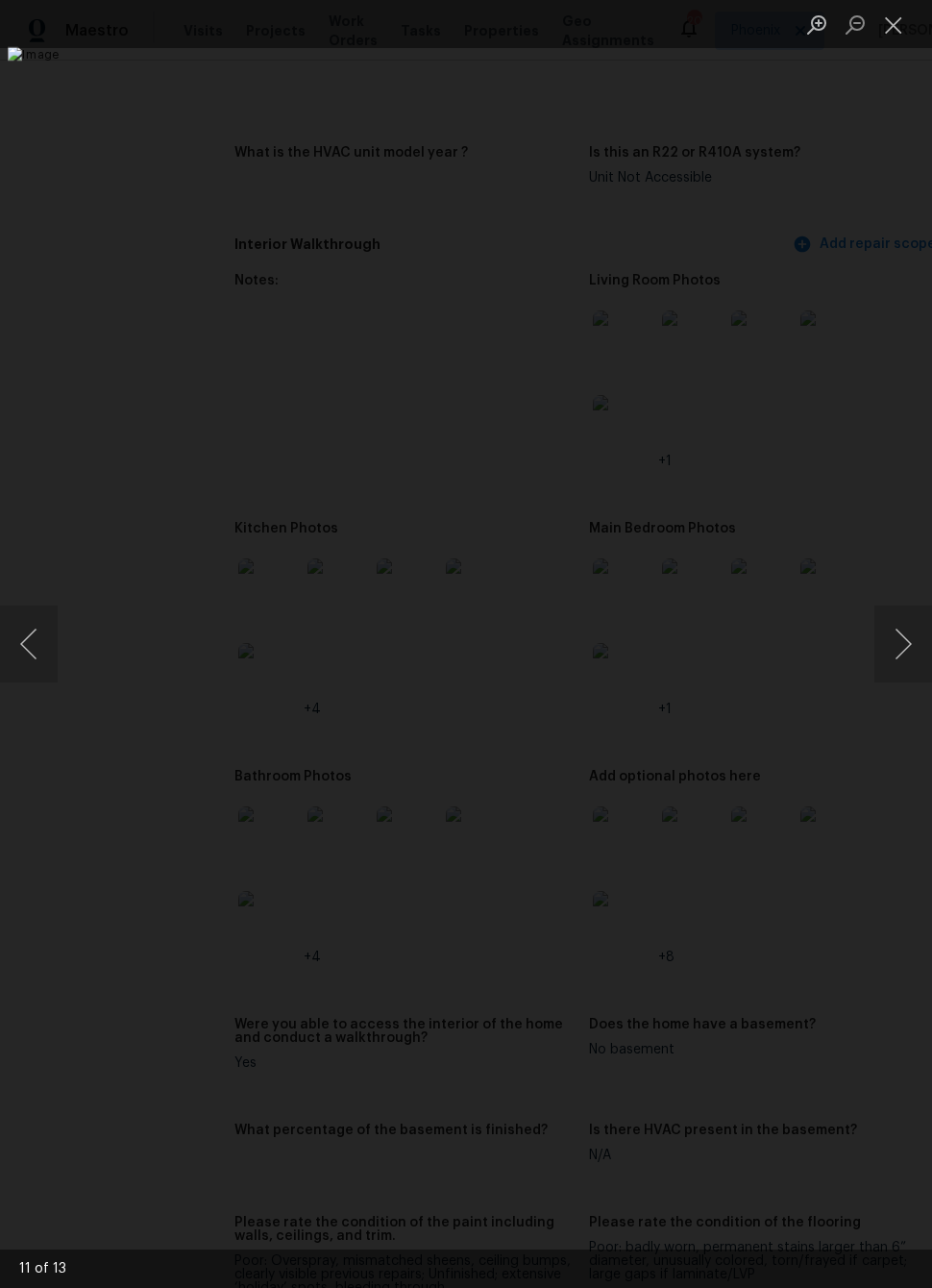
click at [897, 622] on button "Next image" at bounding box center [902, 644] width 57 height 77
click at [907, 640] on button "Next image" at bounding box center [902, 644] width 57 height 77
click at [902, 645] on button "Next image" at bounding box center [902, 644] width 57 height 77
click at [896, 651] on button "Next image" at bounding box center [902, 644] width 57 height 77
click at [898, 638] on button "Next image" at bounding box center [902, 644] width 57 height 77
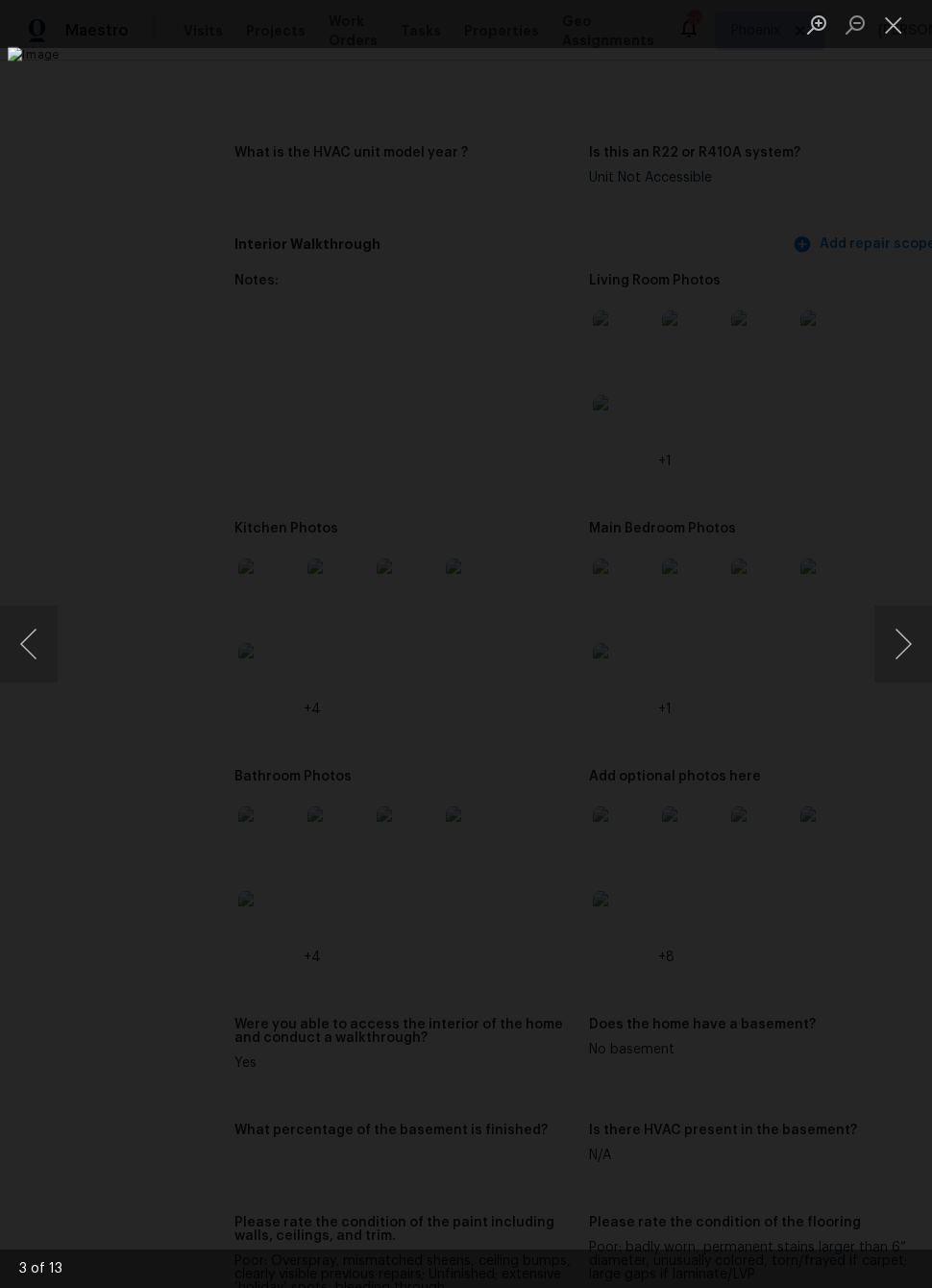
click at [894, 640] on button "Next image" at bounding box center [902, 644] width 57 height 77
click at [893, 638] on button "Next image" at bounding box center [902, 644] width 57 height 77
click at [890, 639] on button "Next image" at bounding box center [902, 644] width 57 height 77
click at [890, 641] on button "Next image" at bounding box center [902, 644] width 57 height 77
click at [99, 185] on div "Lightbox" at bounding box center [466, 644] width 932 height 1288
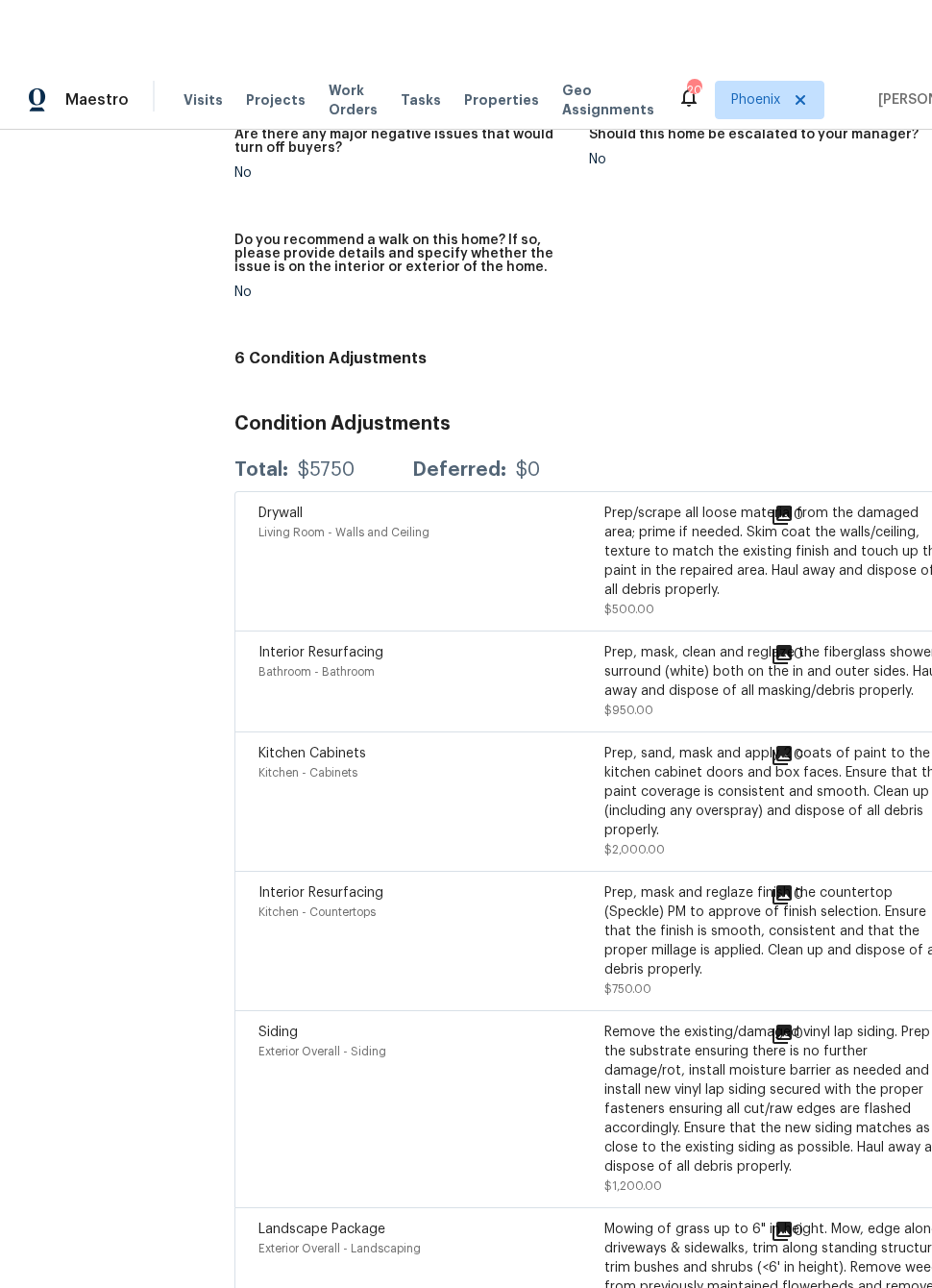
scroll to position [0, 0]
